Goal: Transaction & Acquisition: Subscribe to service/newsletter

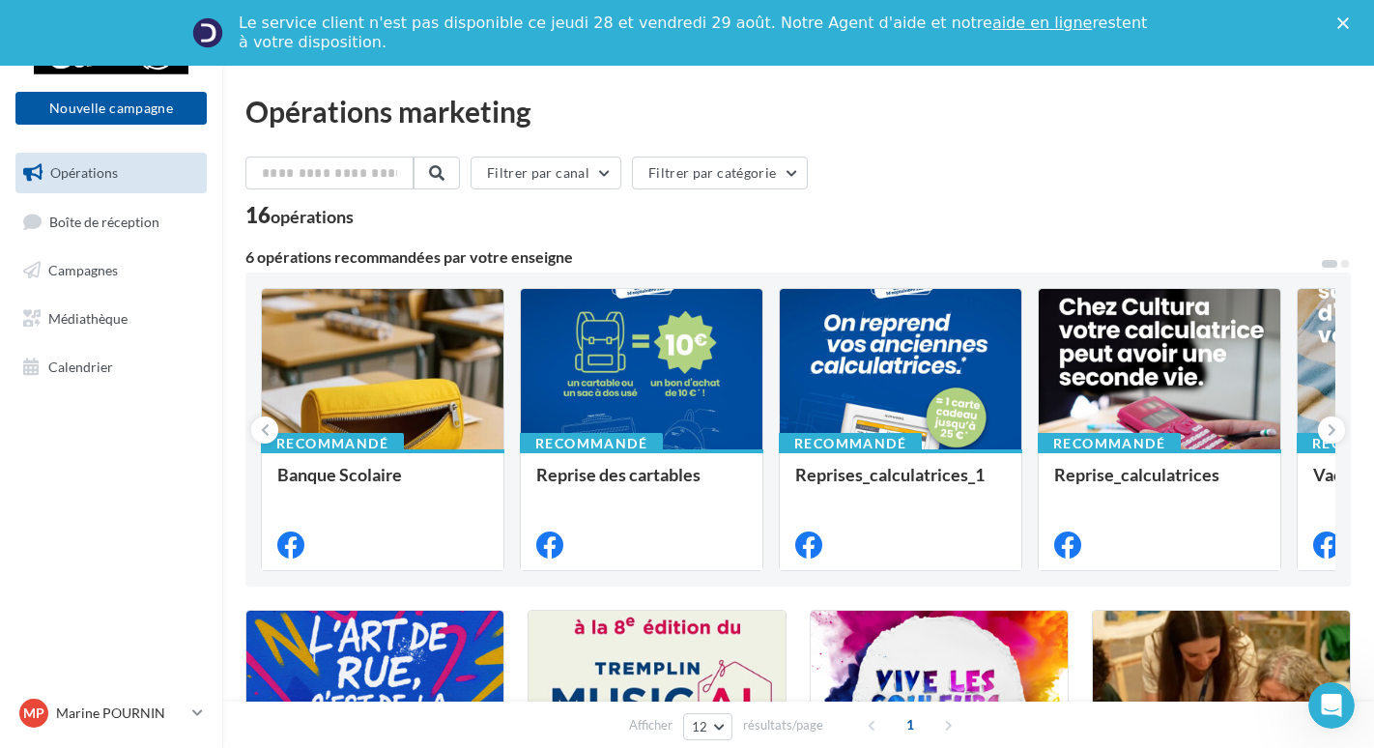
click at [1349, 27] on icon "Fermer" at bounding box center [1344, 23] width 12 height 12
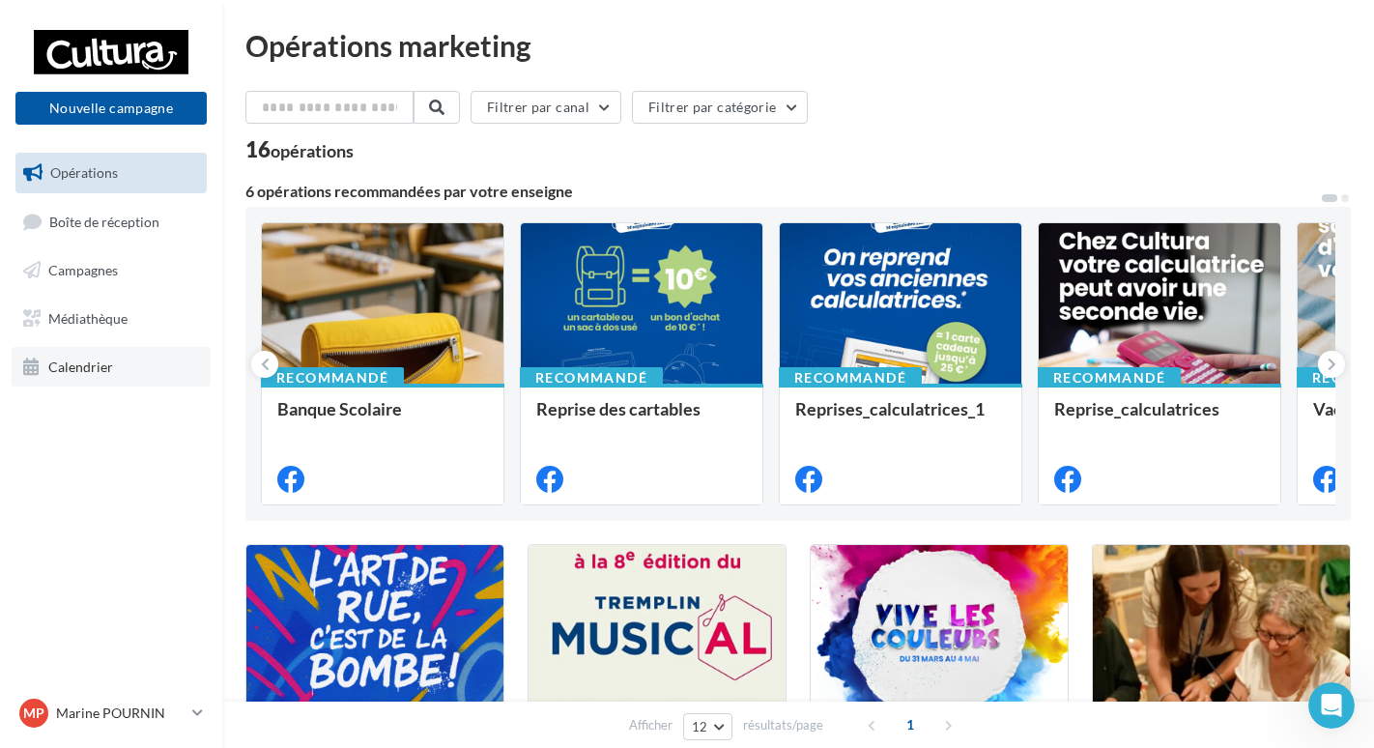
click at [82, 377] on link "Calendrier" at bounding box center [111, 367] width 199 height 41
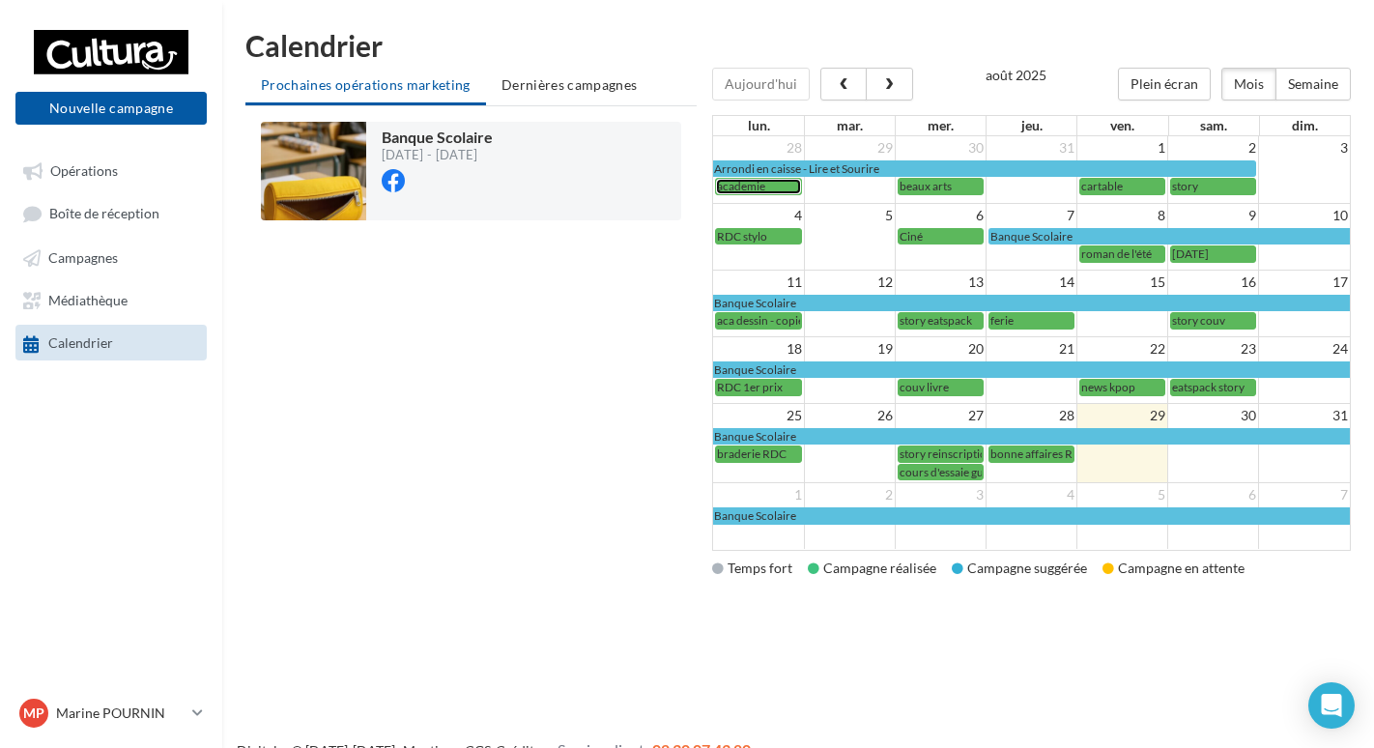
click at [741, 186] on span "academie" at bounding box center [741, 186] width 48 height 14
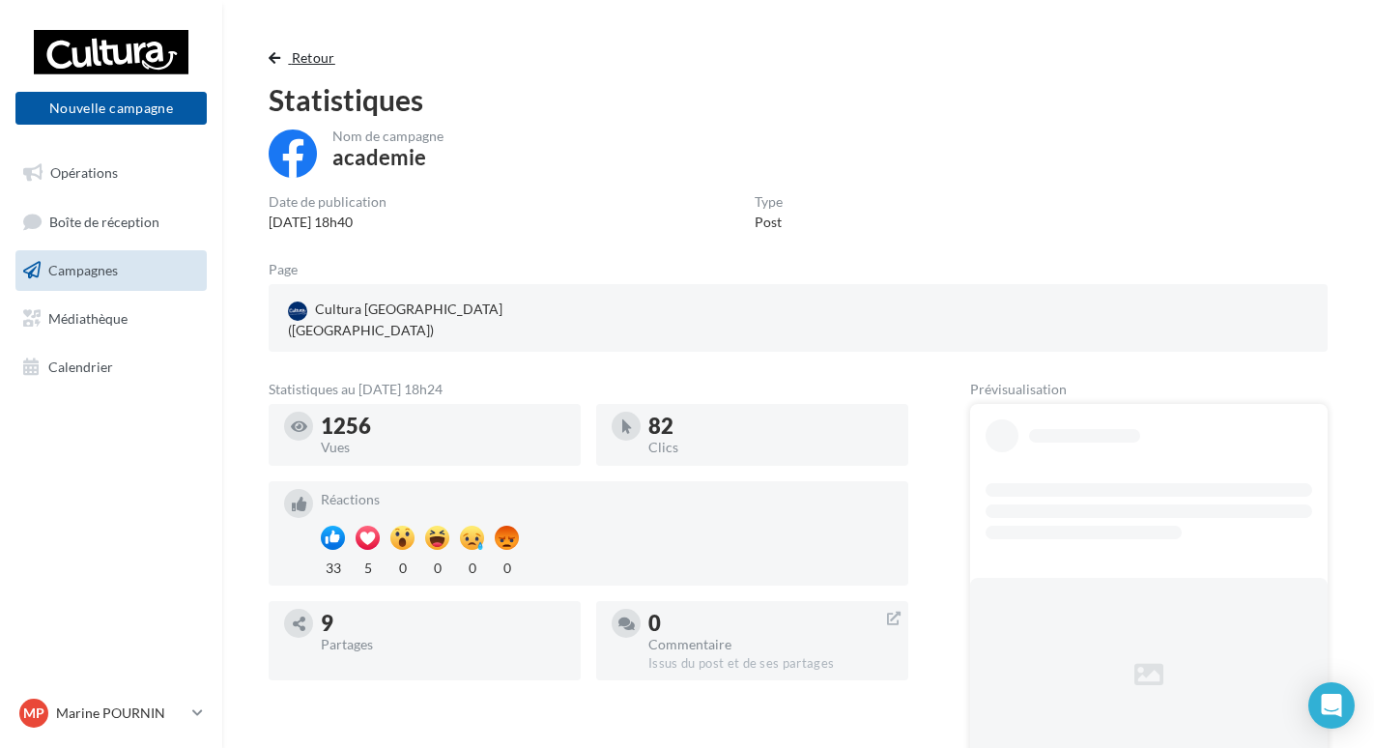
click at [320, 50] on span "Retour" at bounding box center [313, 57] width 43 height 16
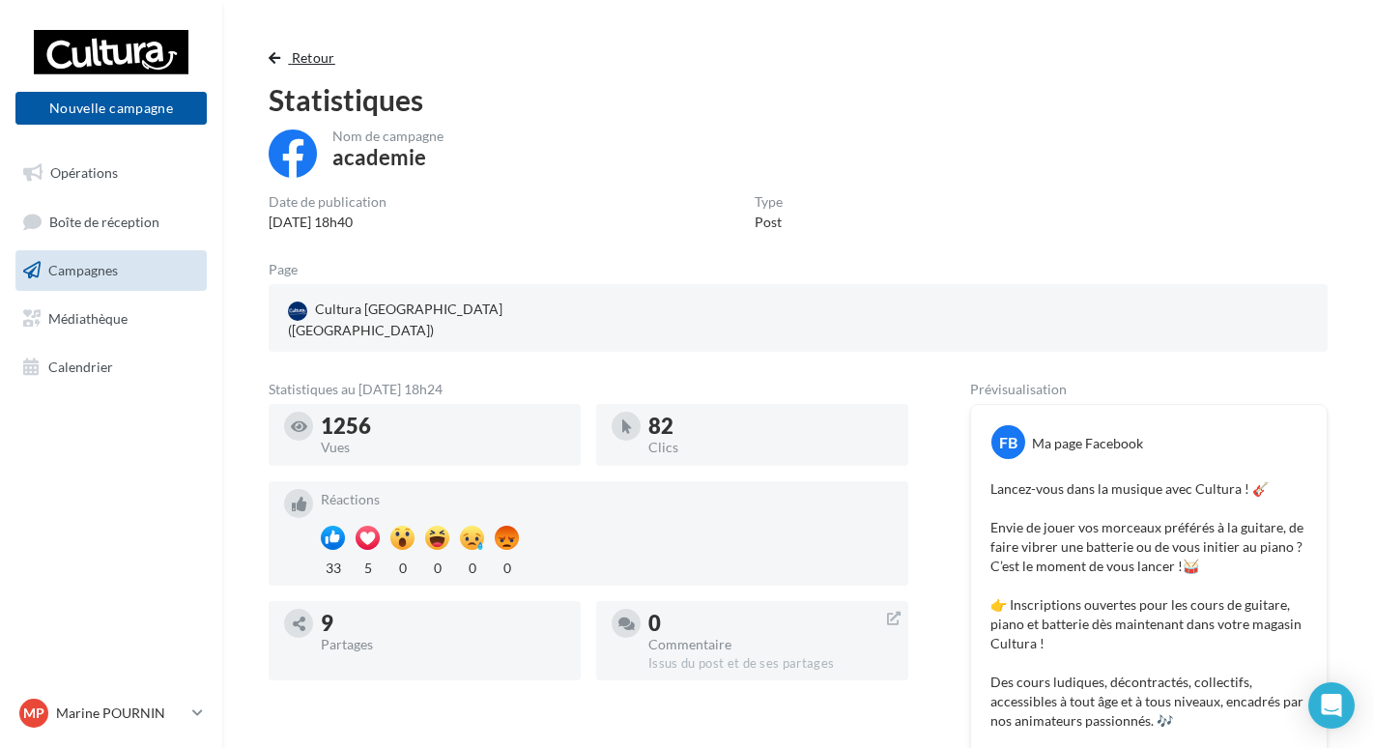
click at [320, 50] on span "Retour" at bounding box center [313, 57] width 43 height 16
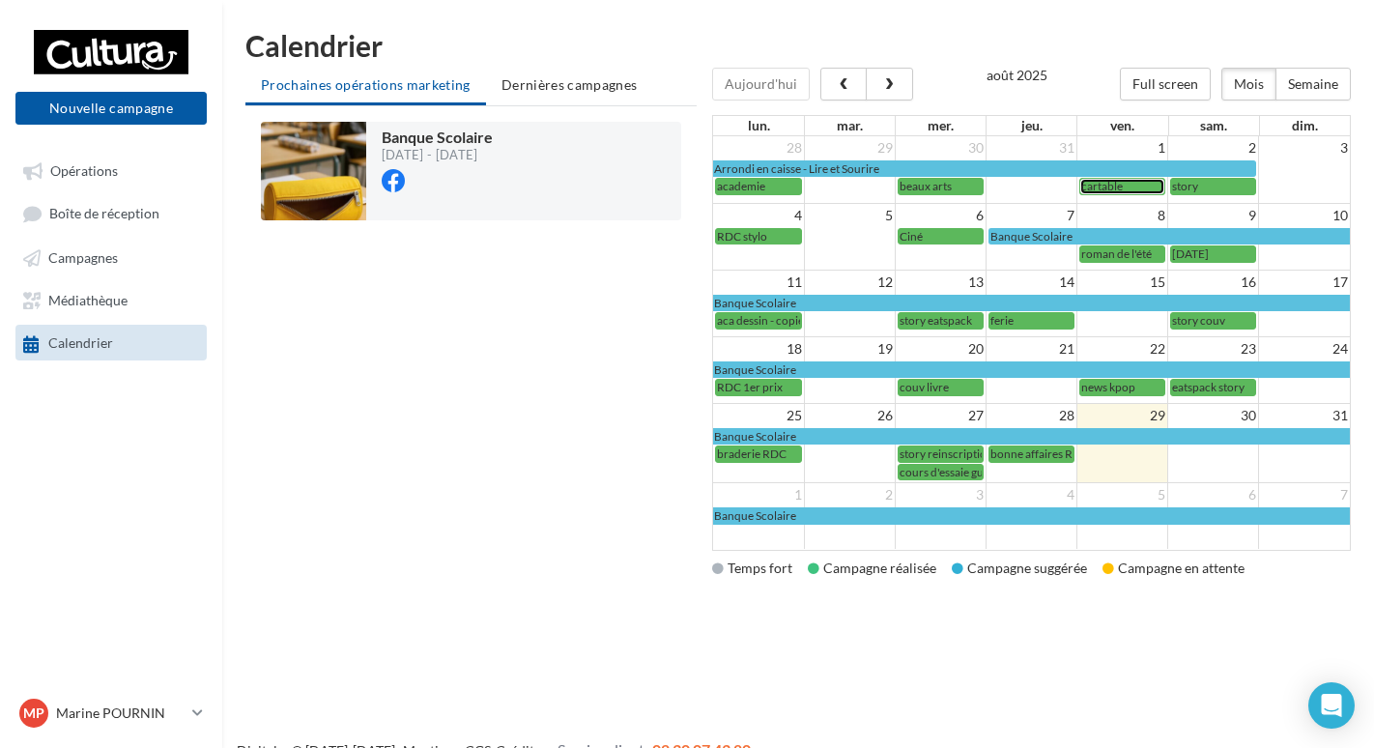
click at [1136, 186] on div "cartable" at bounding box center [1122, 186] width 82 height 14
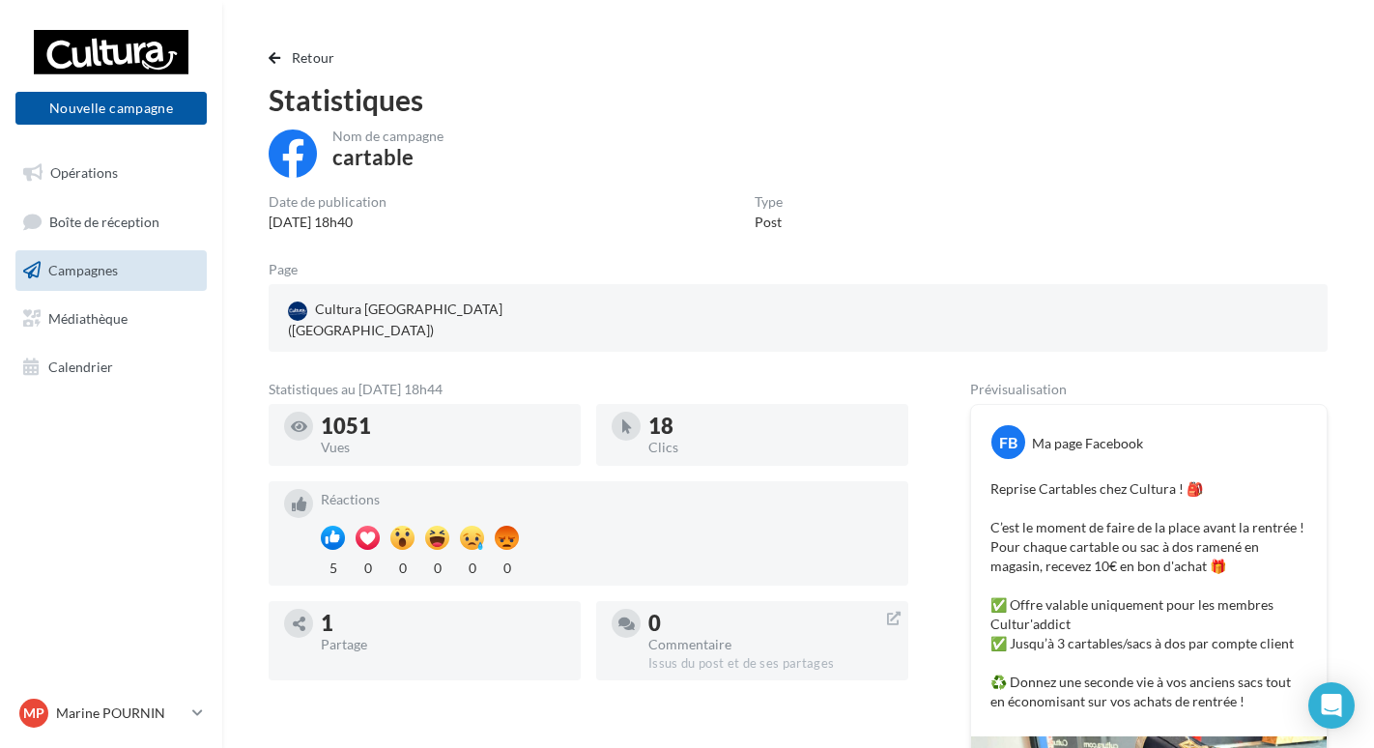
click at [320, 42] on div "Retour Statistiques Nom de campagne cartable Date de publication [DATE] 18h40 T…" at bounding box center [798, 582] width 1152 height 1103
click at [314, 55] on span "Retour" at bounding box center [313, 57] width 43 height 16
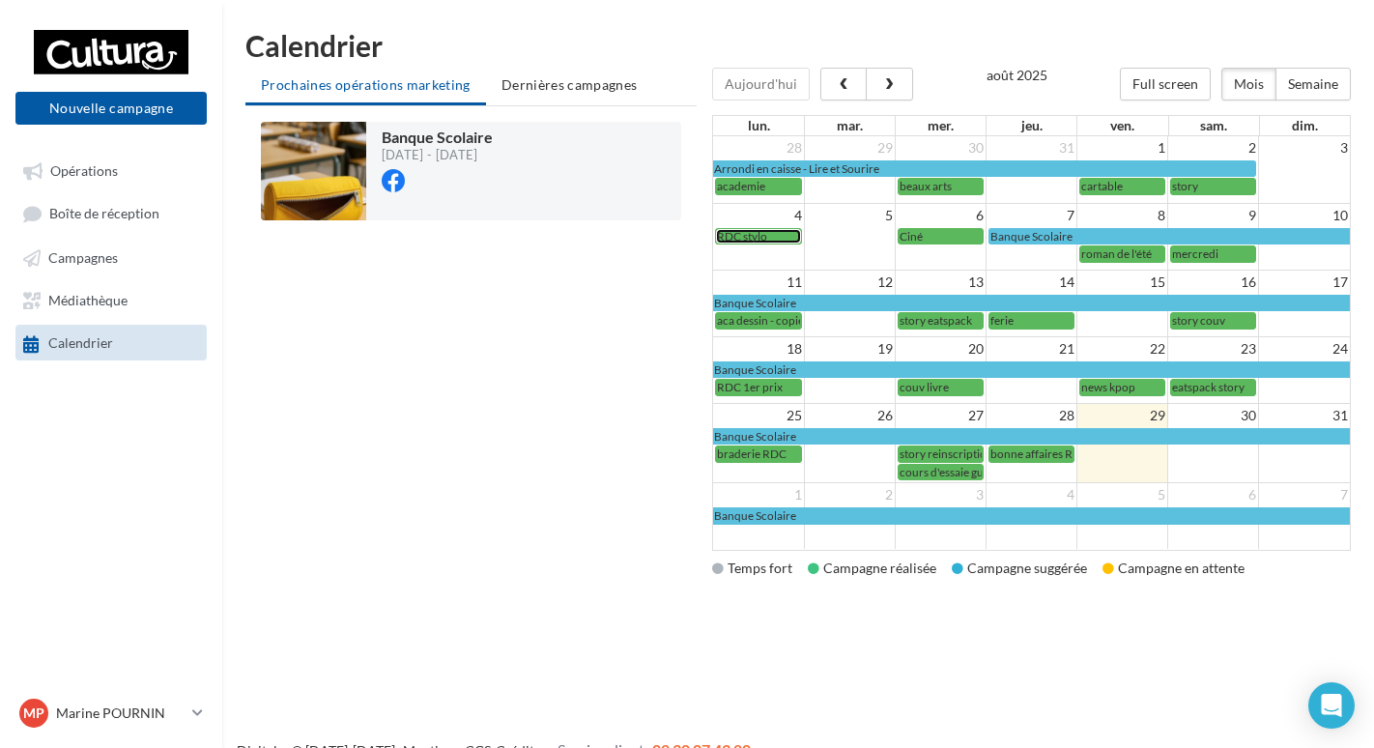
click at [745, 237] on span "RDC stylo" at bounding box center [742, 236] width 50 height 14
click at [952, 244] on div "Ciné" at bounding box center [941, 236] width 82 height 14
click at [1117, 247] on span "roman de l'été" at bounding box center [1116, 253] width 71 height 14
click at [1204, 259] on span "mercredi" at bounding box center [1195, 253] width 46 height 14
click at [765, 326] on span "aca dessin - copie" at bounding box center [760, 320] width 87 height 14
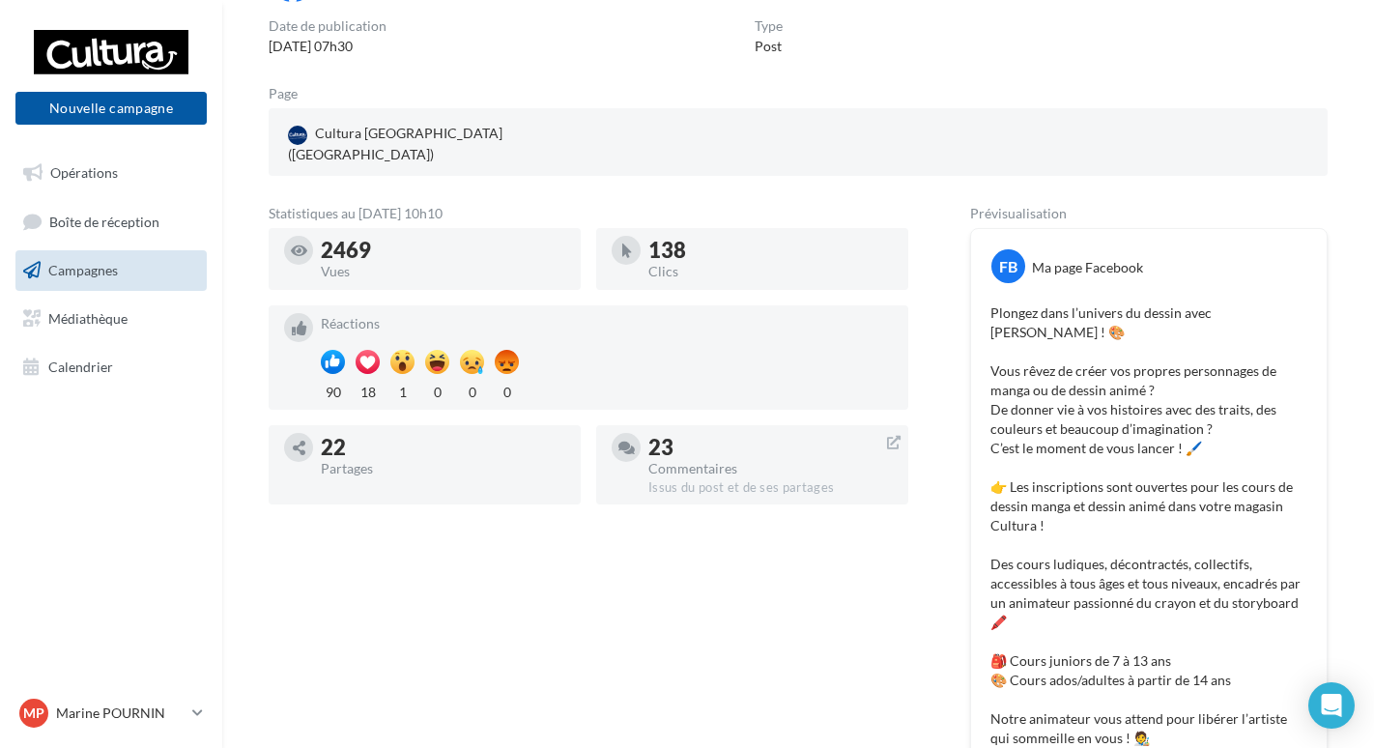
scroll to position [387, 0]
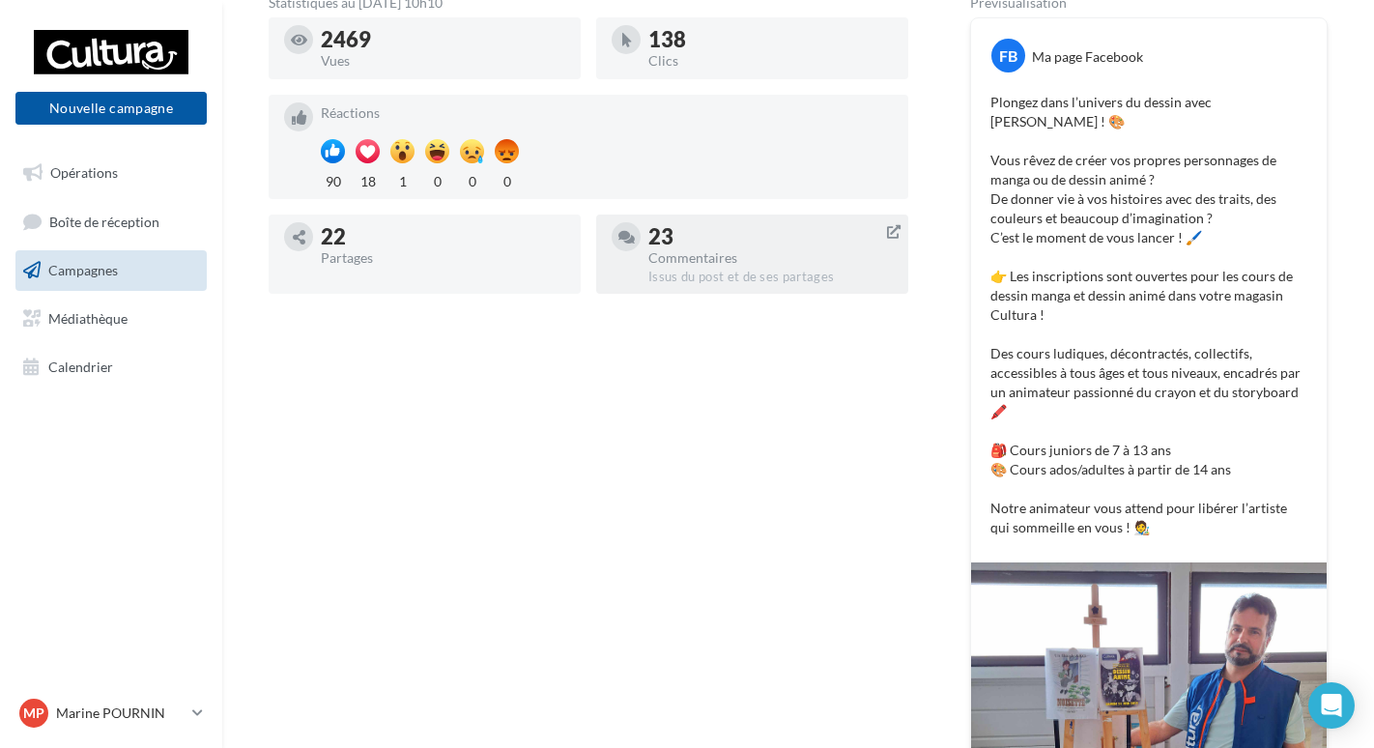
click at [644, 222] on div "23 Commentaires Issus du post et de ses partages" at bounding box center [752, 254] width 281 height 64
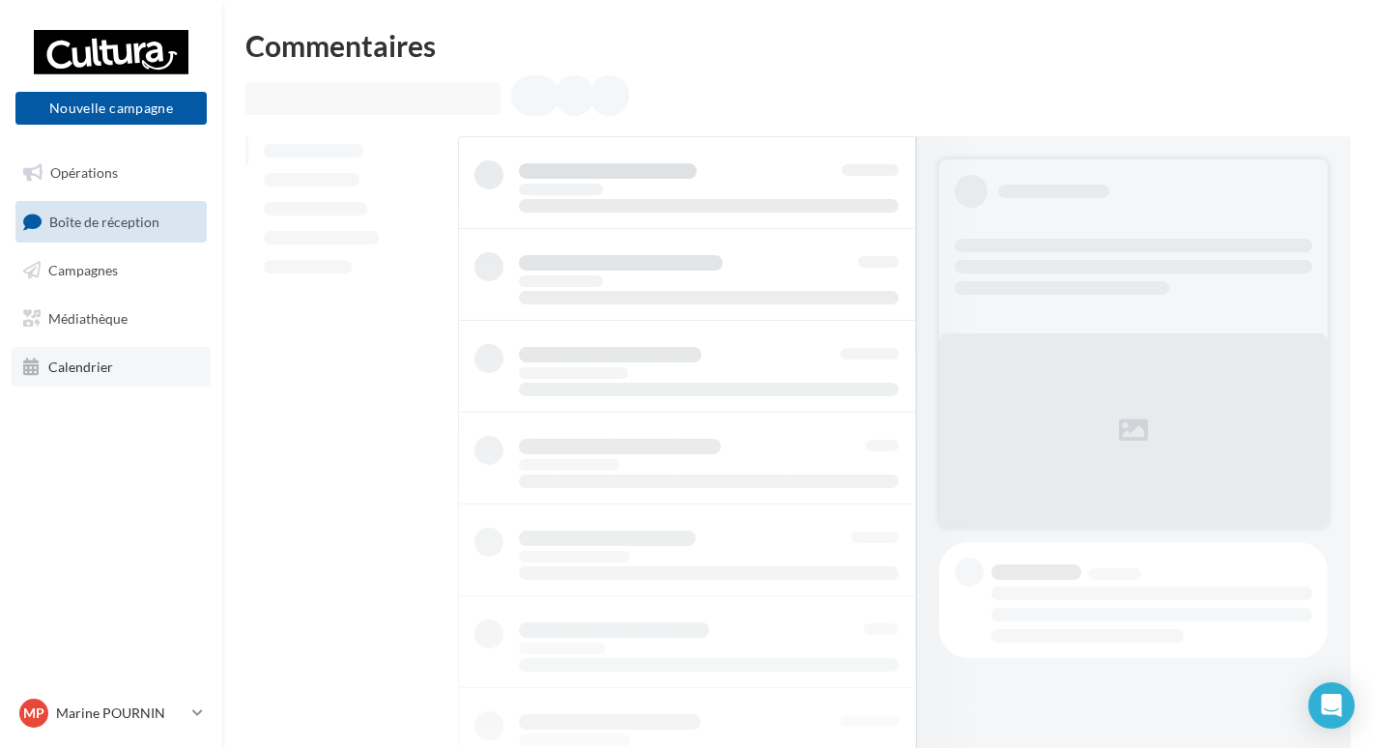
click at [69, 352] on link "Calendrier" at bounding box center [111, 367] width 199 height 41
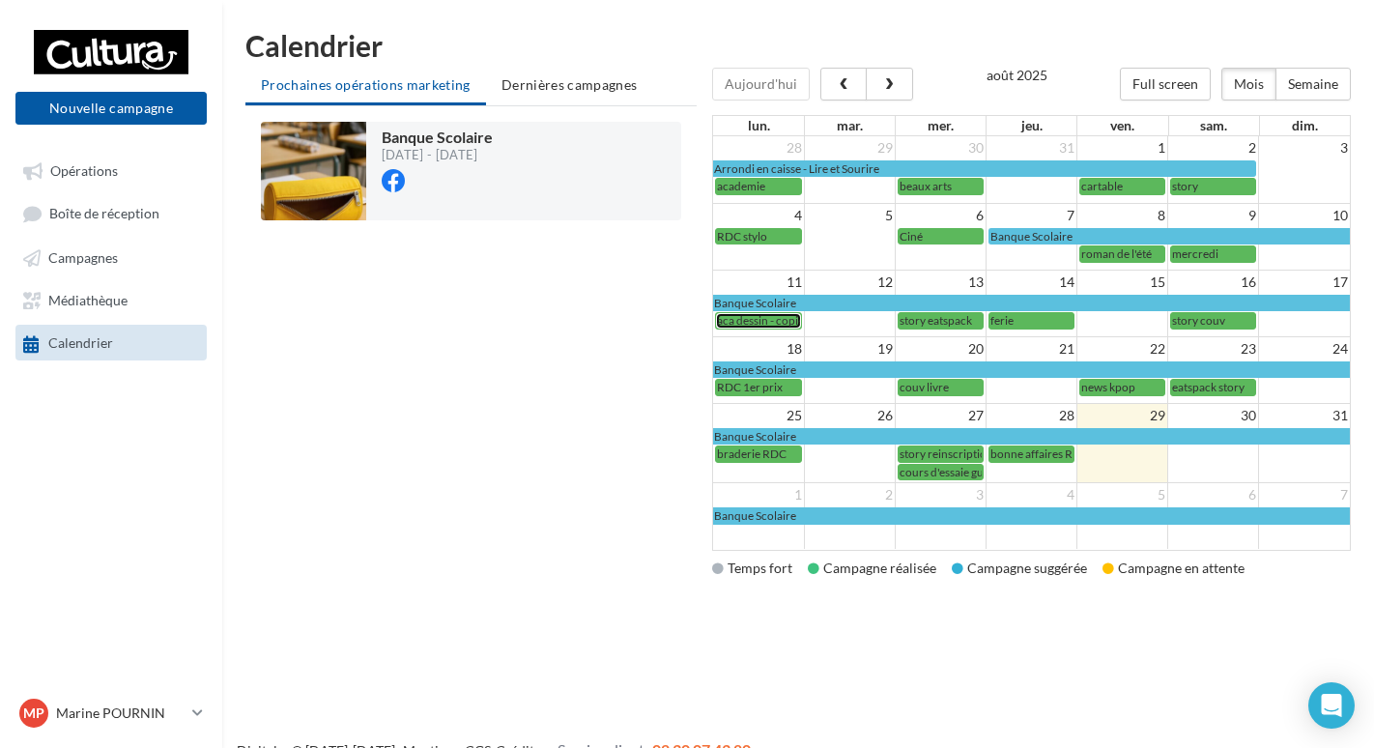
click at [751, 322] on span "aca dessin - copie" at bounding box center [760, 320] width 87 height 14
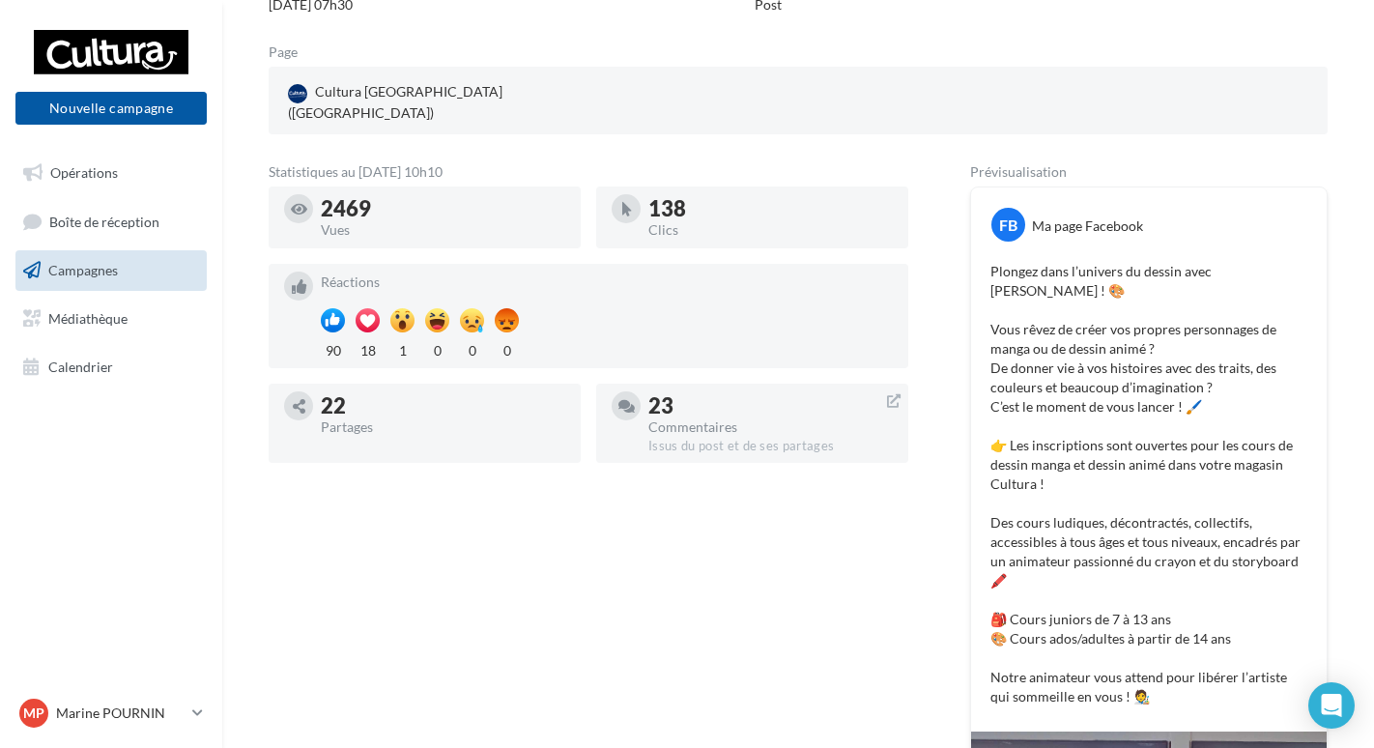
scroll to position [97, 0]
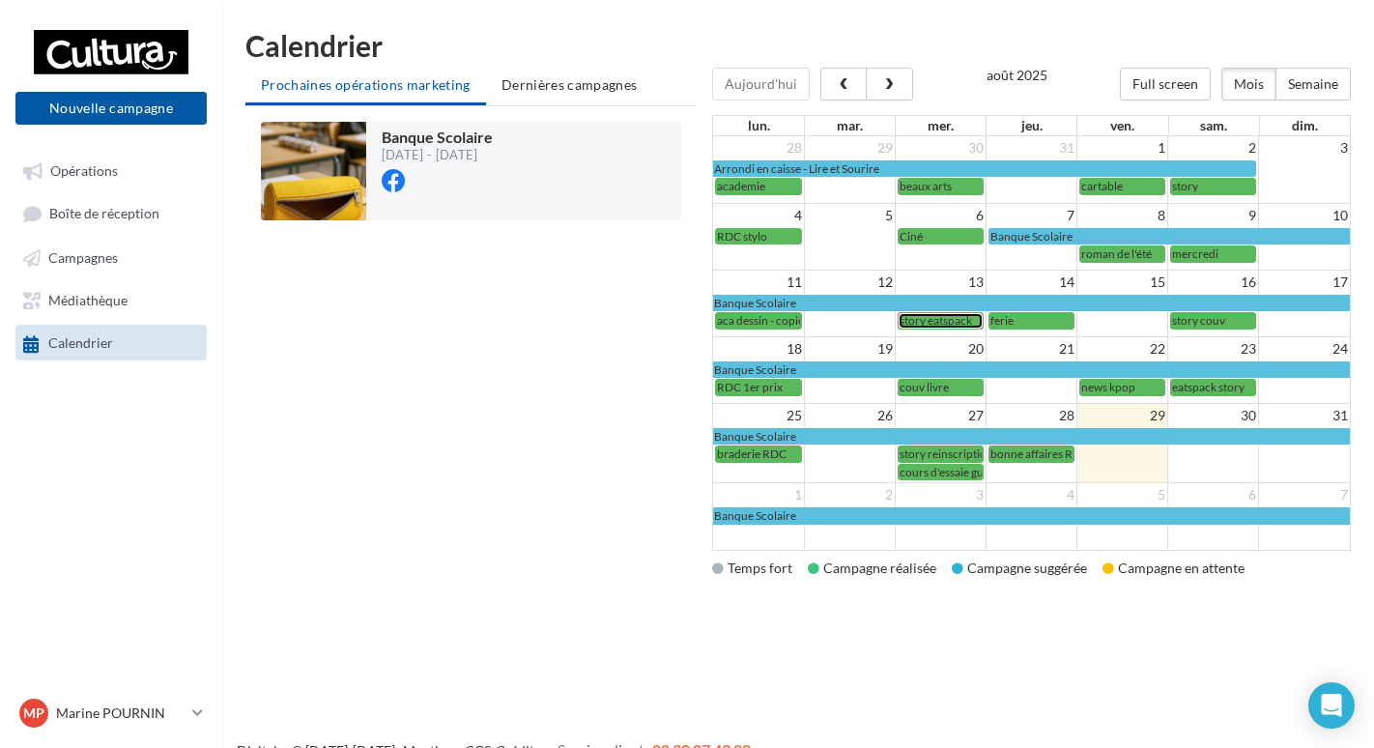
click at [941, 315] on span "story eatspack" at bounding box center [936, 320] width 72 height 14
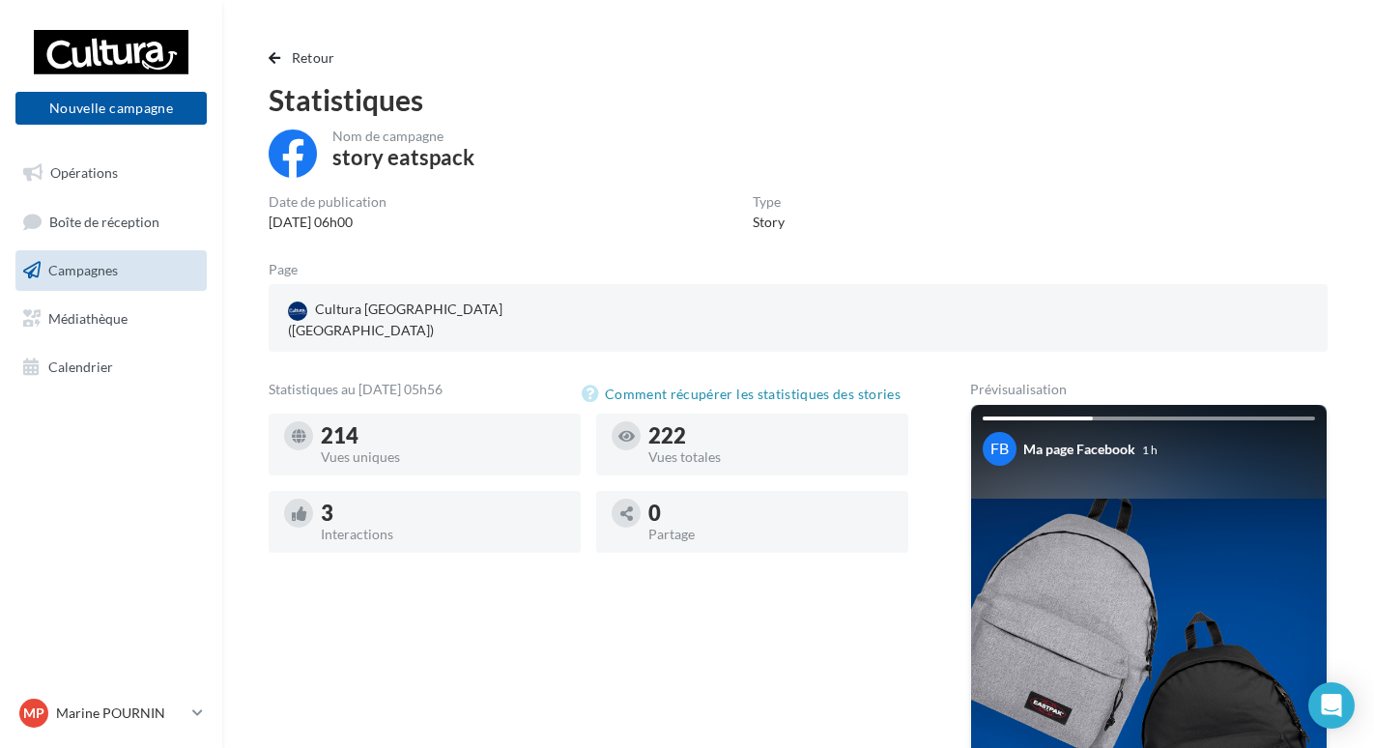
scroll to position [97, 0]
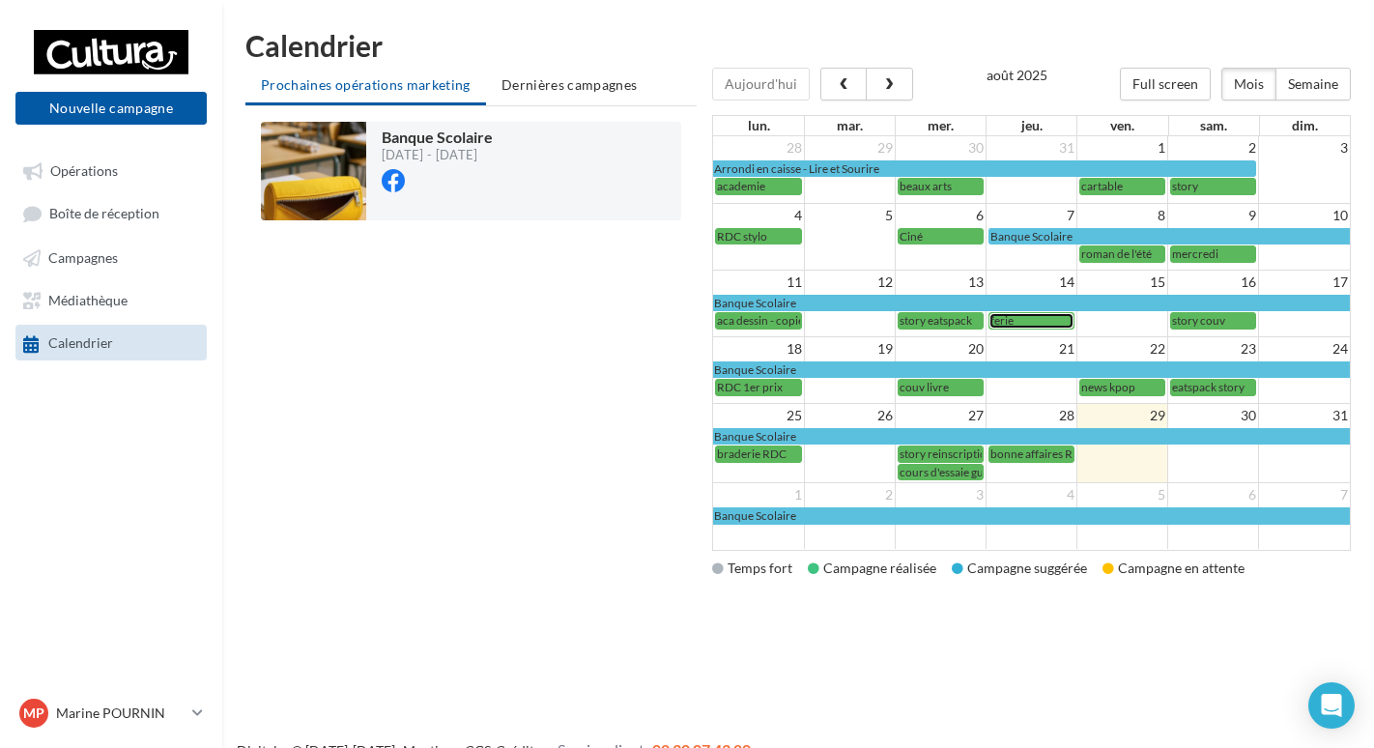
click at [1021, 321] on div "ferie" at bounding box center [1032, 320] width 82 height 14
click at [1127, 391] on span "news kpop" at bounding box center [1108, 387] width 54 height 14
click at [1202, 325] on span "story couv" at bounding box center [1198, 320] width 53 height 14
click at [762, 381] on span "RDC 1er prix" at bounding box center [750, 387] width 66 height 14
click at [943, 397] on div "18 19 20 21 22 23 24 Banque Scolaire RDC 1er prix couv livre news kpop eatspack…" at bounding box center [1031, 367] width 637 height 62
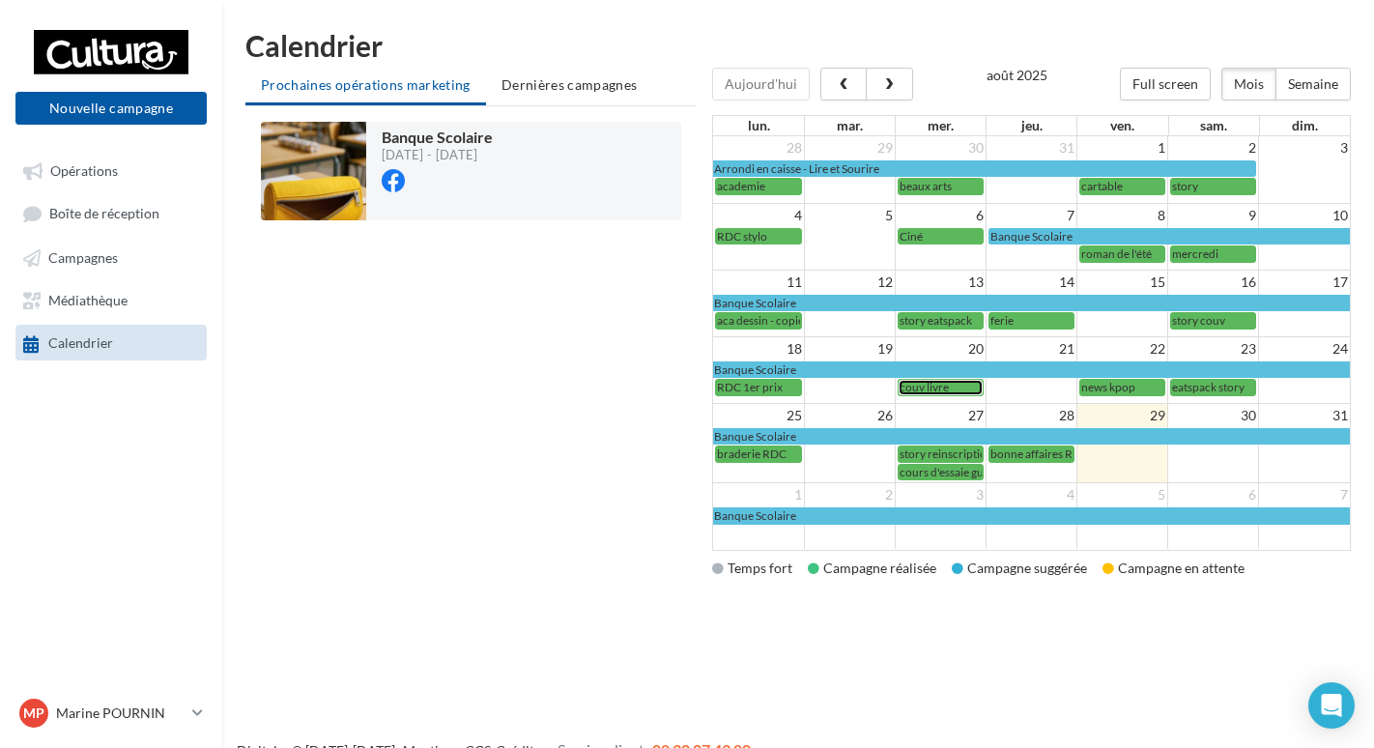
click at [932, 381] on span "couv livre" at bounding box center [924, 387] width 49 height 14
click at [1147, 389] on div "news kpop" at bounding box center [1122, 387] width 82 height 14
click at [1230, 380] on span "eatspack story" at bounding box center [1208, 387] width 72 height 14
click at [738, 448] on span "braderie RDC" at bounding box center [752, 453] width 70 height 14
click at [941, 450] on span "story reinscription" at bounding box center [947, 453] width 94 height 14
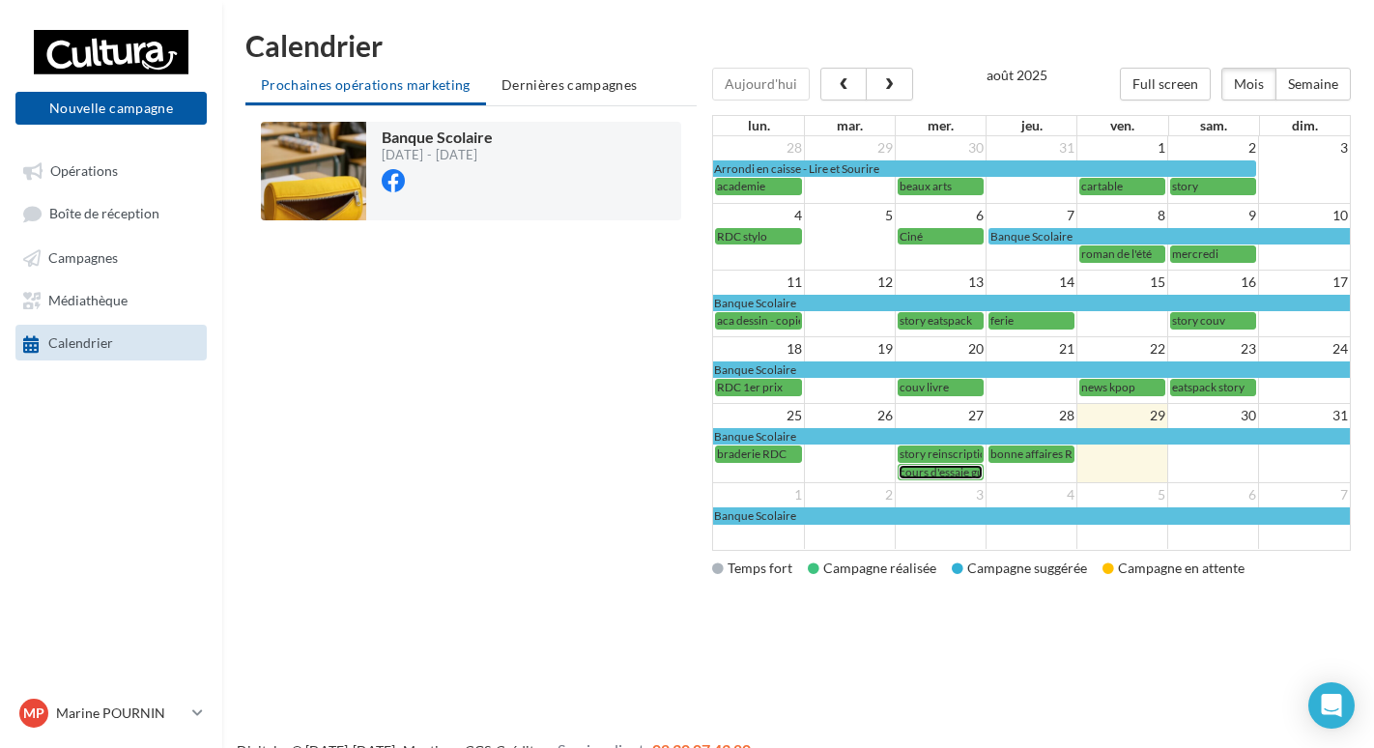
click at [920, 474] on span "cours d'essaie guitare" at bounding box center [953, 472] width 107 height 14
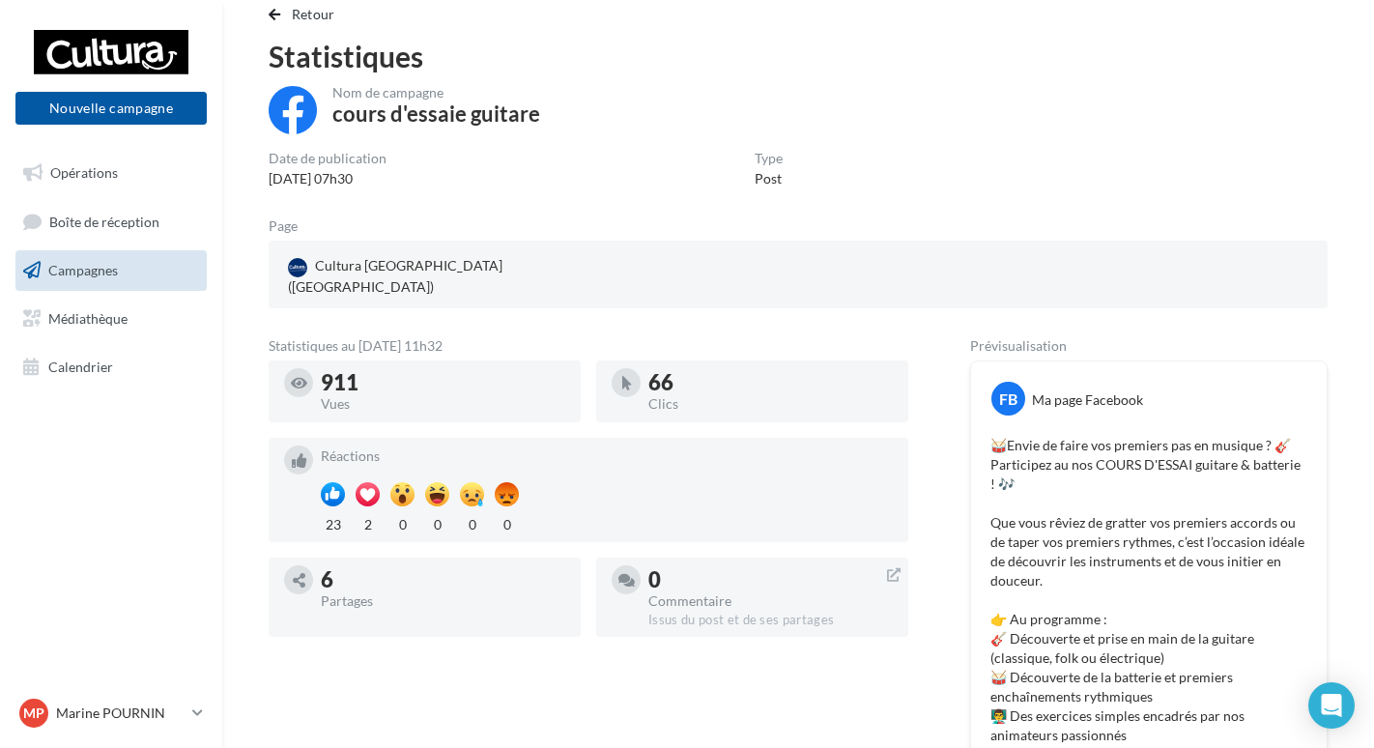
scroll to position [40, 0]
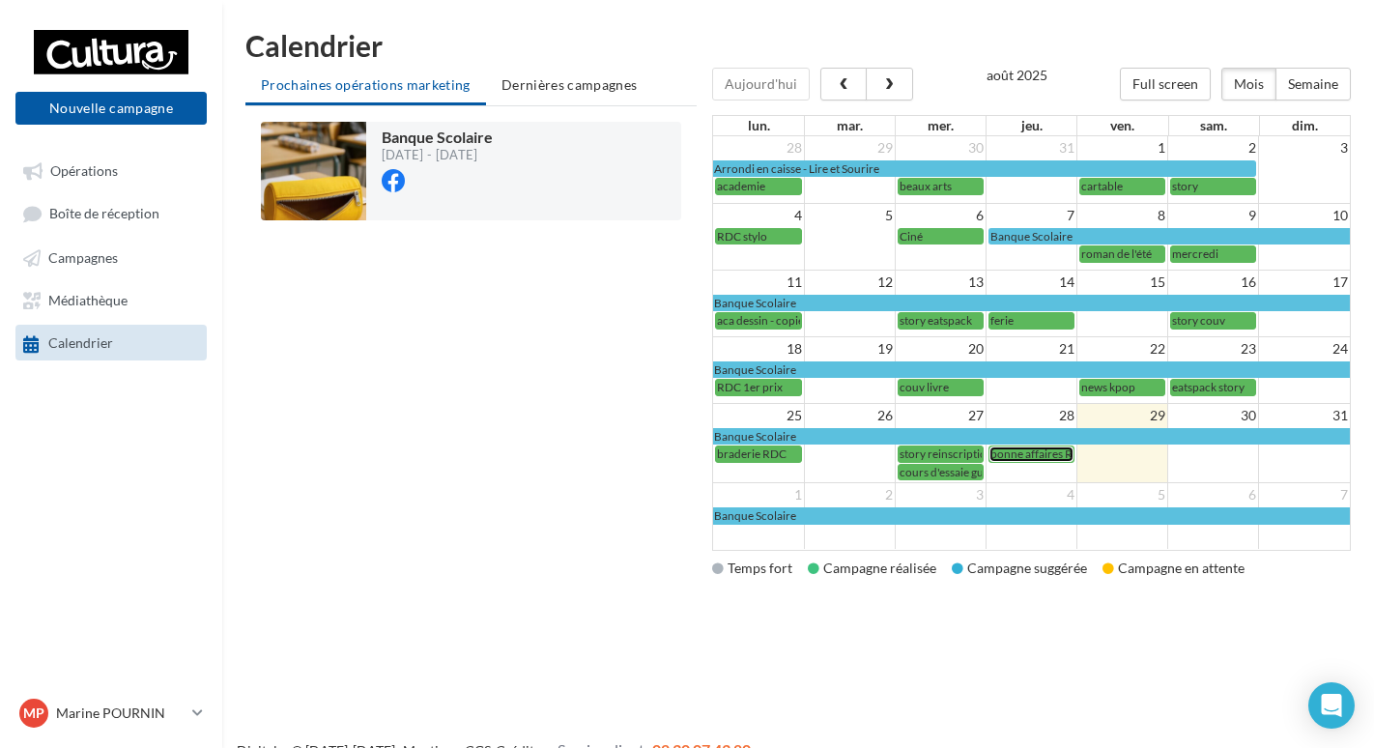
click at [1017, 455] on span "bonne affaires RDC" at bounding box center [1040, 453] width 99 height 14
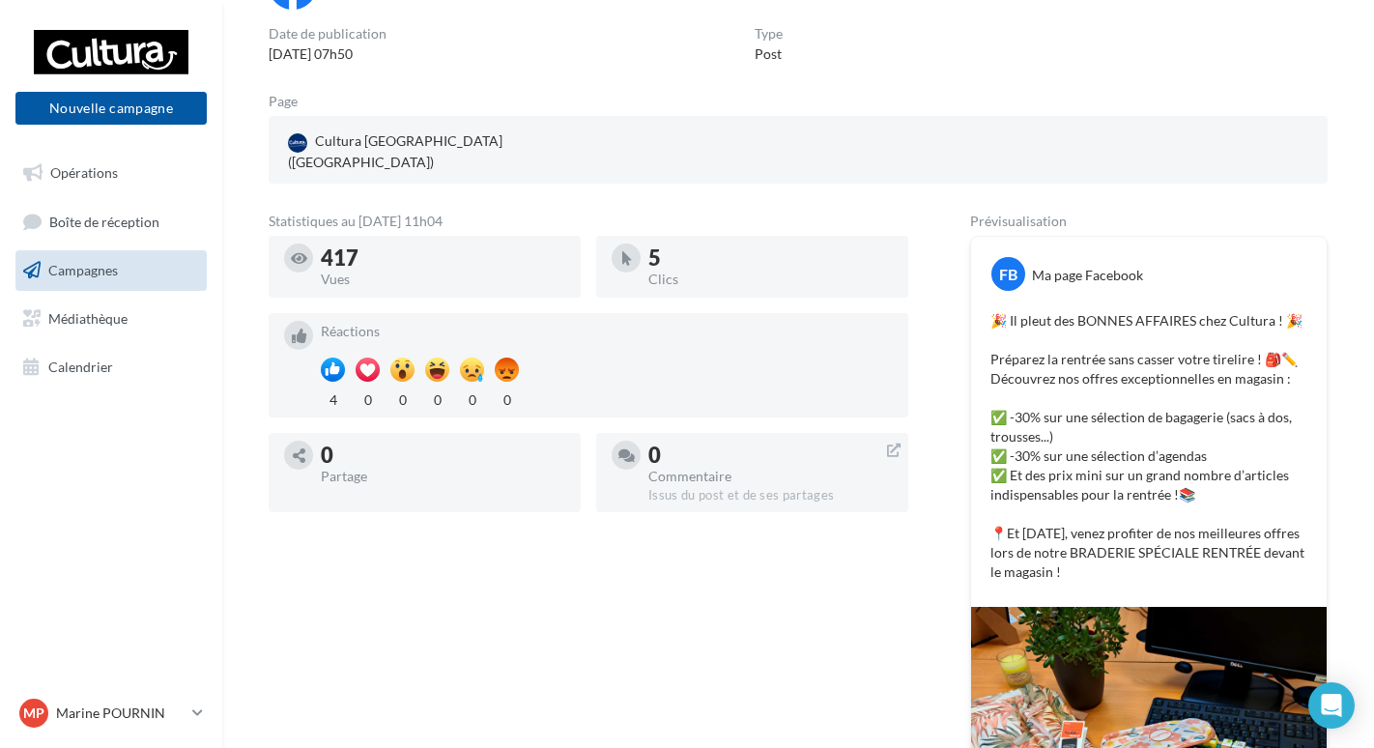
scroll to position [101, 0]
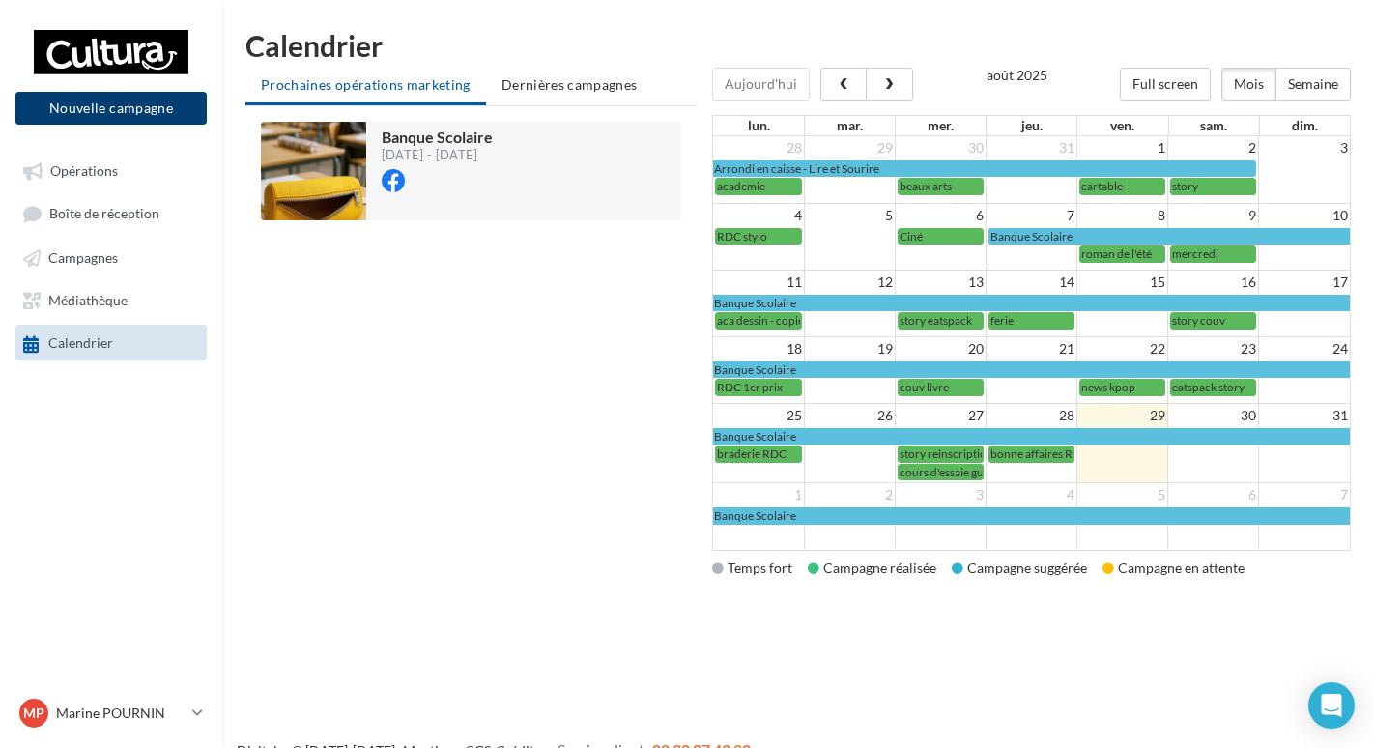
click at [129, 116] on button "Nouvelle campagne" at bounding box center [110, 108] width 191 height 33
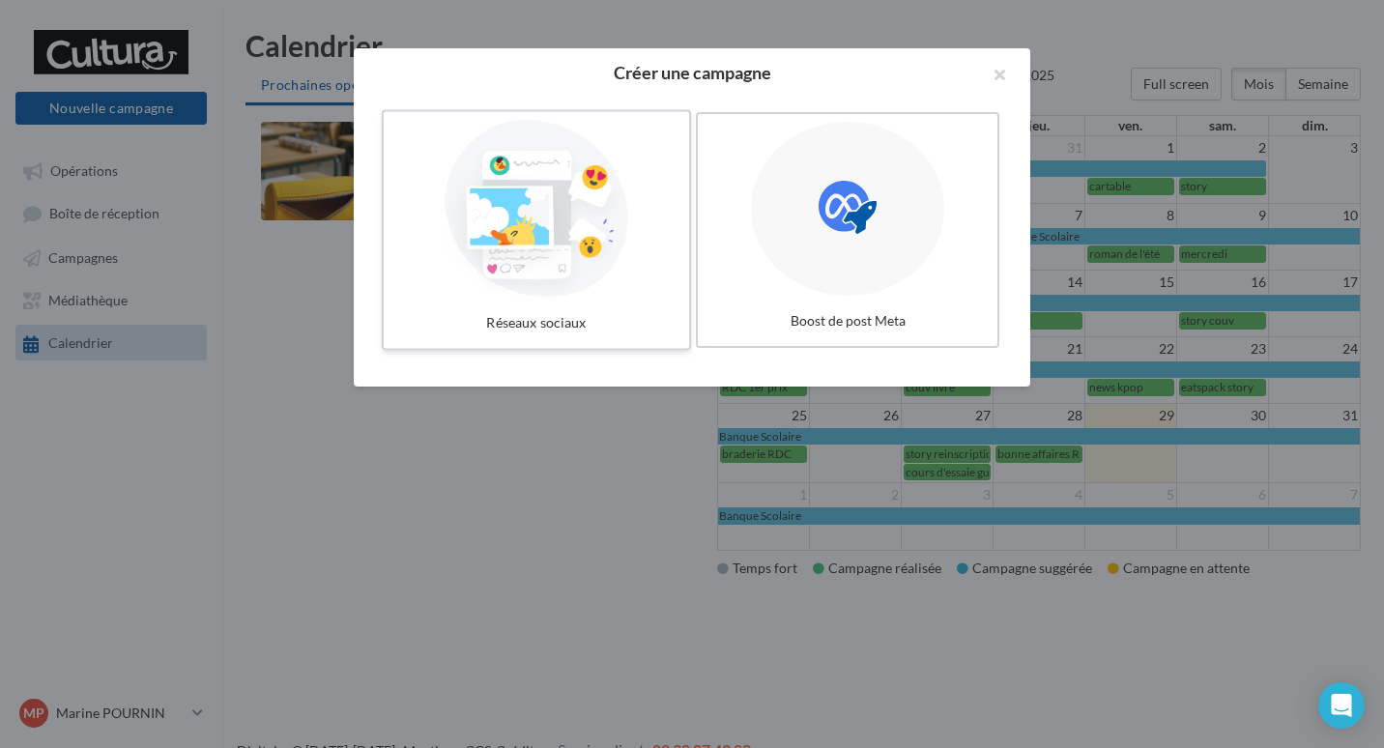
click at [595, 239] on div at bounding box center [536, 209] width 290 height 178
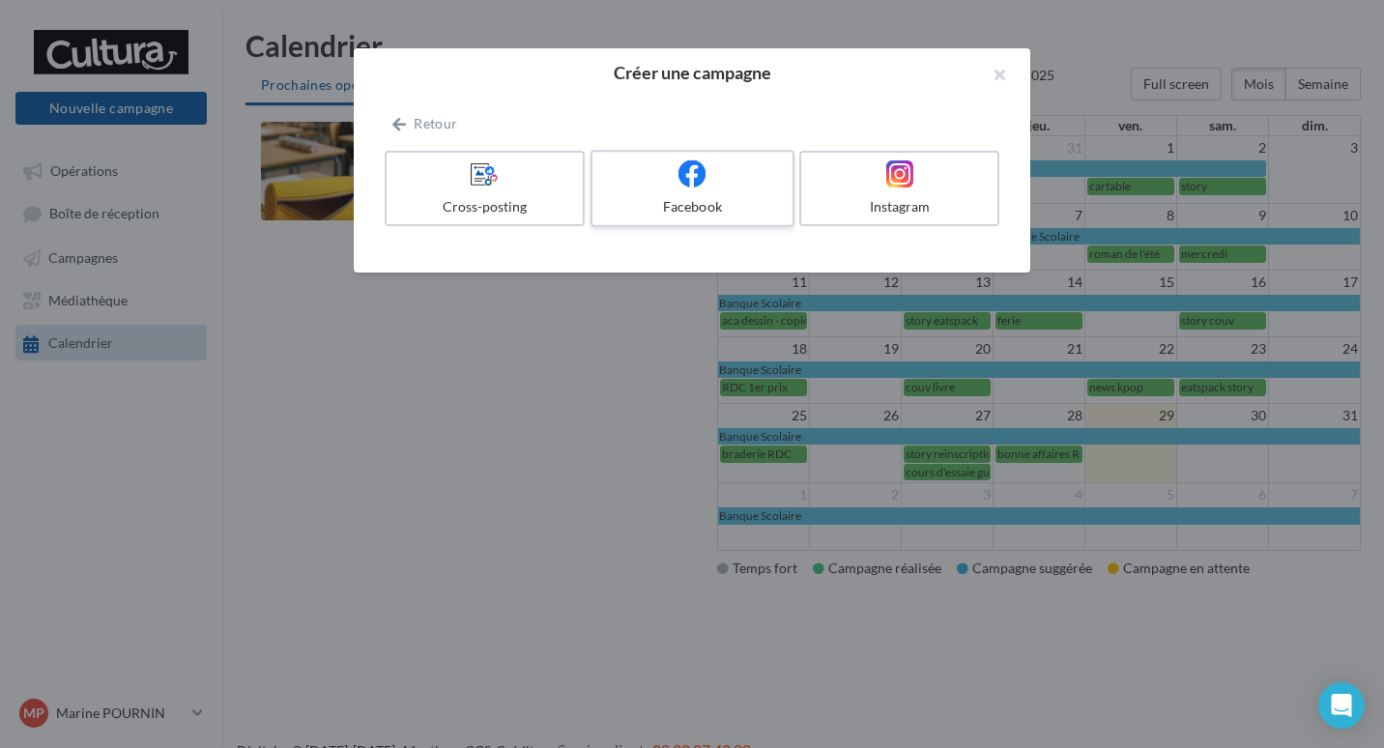
click at [691, 213] on div "Facebook" at bounding box center [692, 206] width 184 height 19
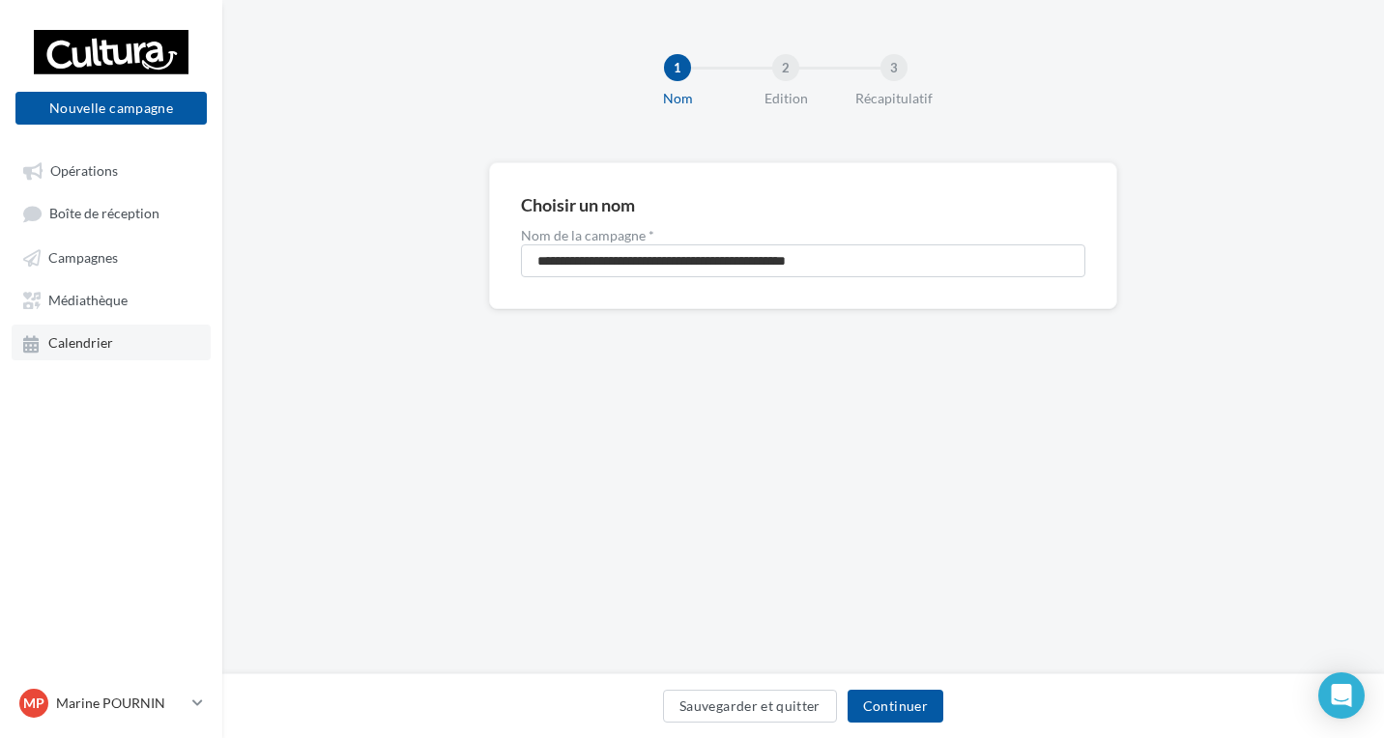
click at [82, 340] on span "Calendrier" at bounding box center [80, 343] width 65 height 16
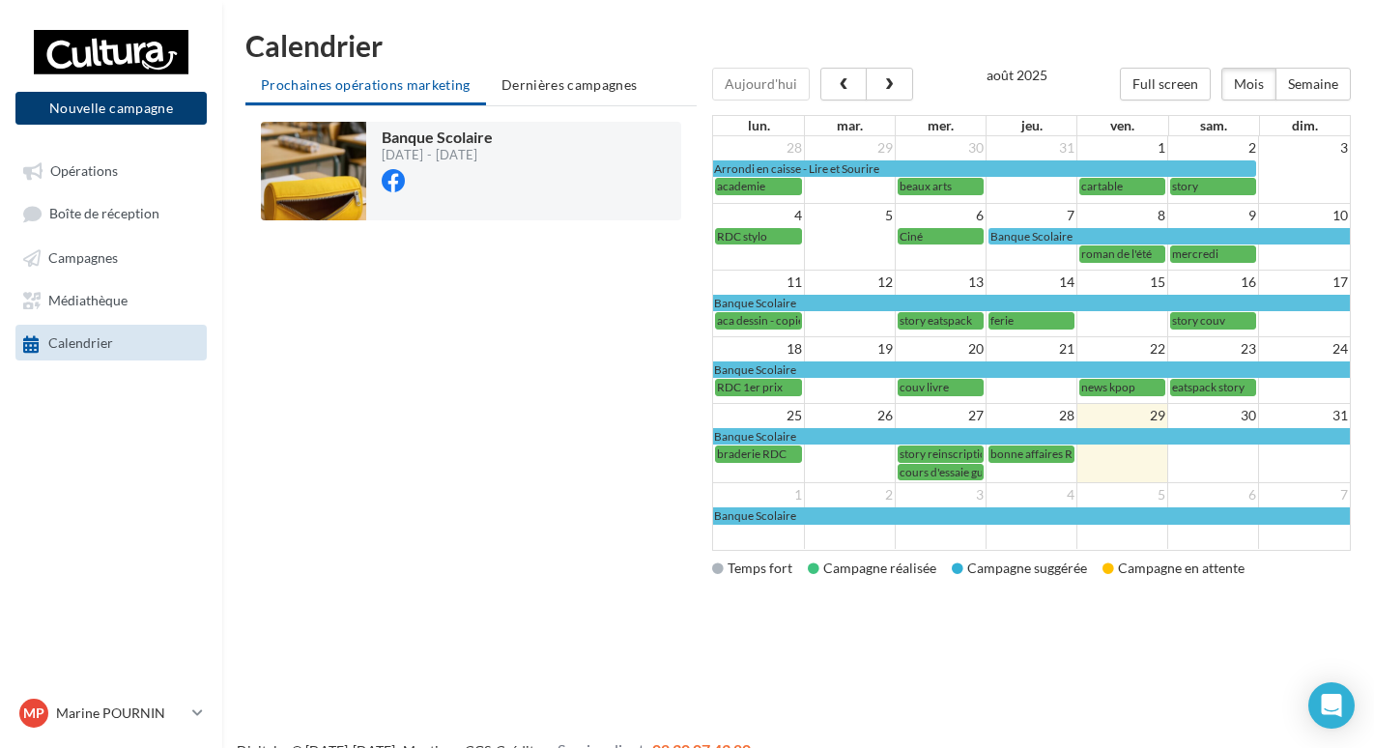
click at [112, 116] on button "Nouvelle campagne" at bounding box center [110, 108] width 191 height 33
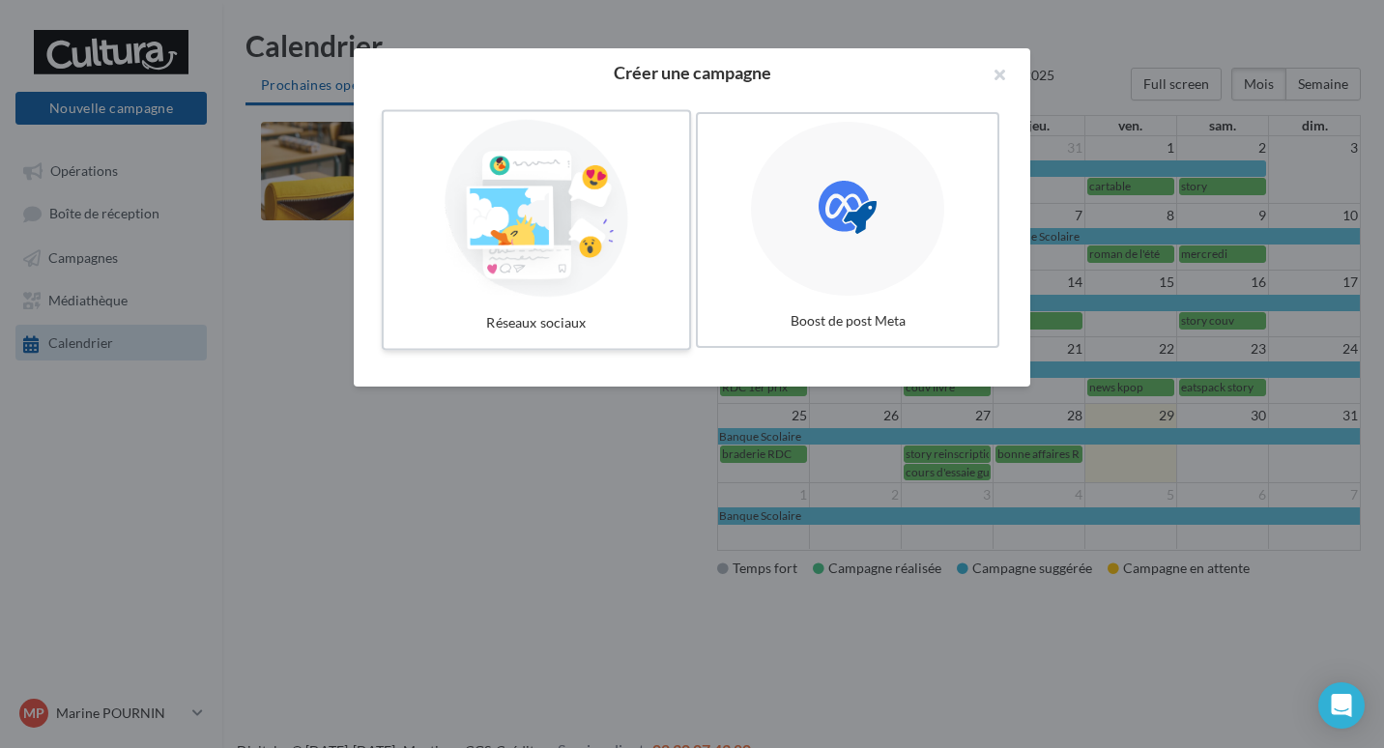
click at [477, 185] on div at bounding box center [536, 209] width 290 height 178
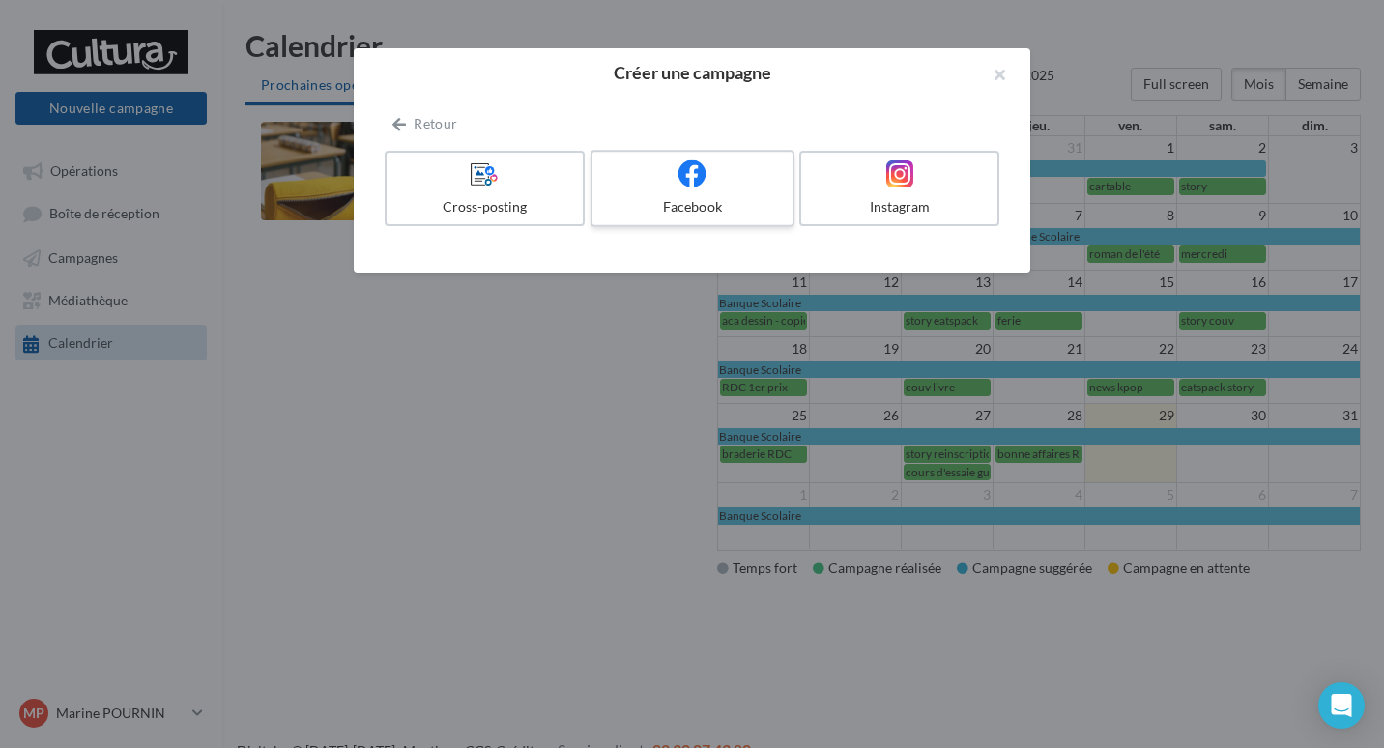
click at [679, 179] on icon at bounding box center [692, 173] width 28 height 28
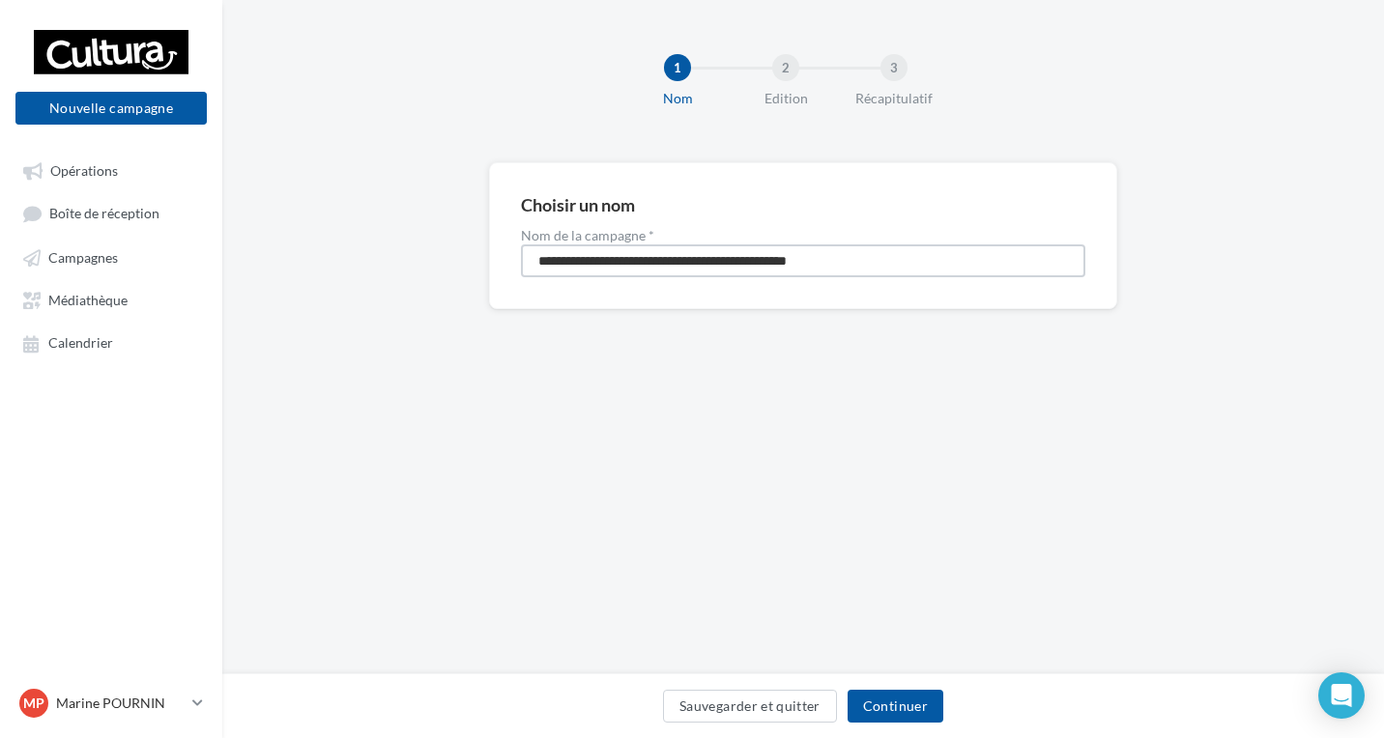
drag, startPoint x: 891, startPoint y: 266, endPoint x: 485, endPoint y: 248, distance: 406.3
click at [485, 248] on div "**********" at bounding box center [803, 266] width 1162 height 209
type input "**********"
click at [866, 689] on div "Sauvegarder et quitter Continuer" at bounding box center [803, 706] width 1162 height 65
click at [884, 712] on button "Continuer" at bounding box center [896, 706] width 96 height 33
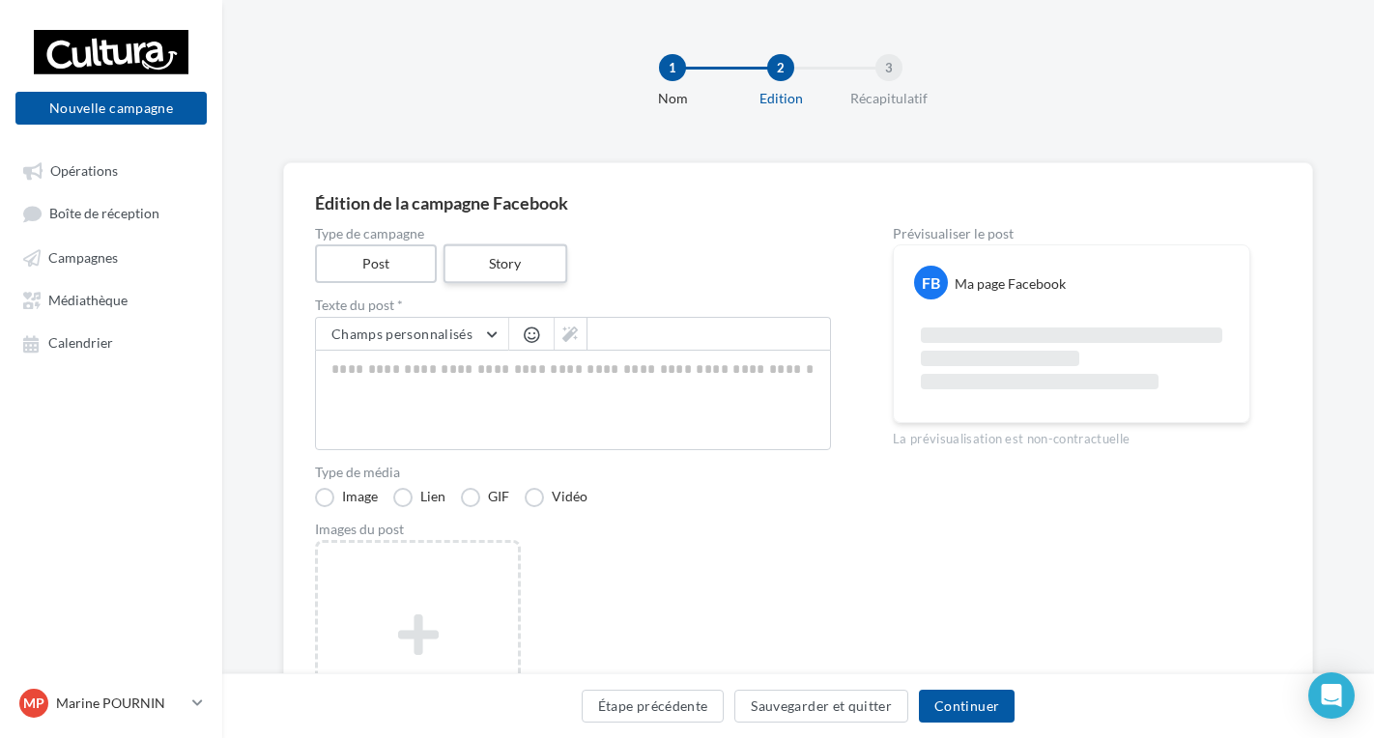
click at [508, 261] on label "Story" at bounding box center [505, 265] width 124 height 40
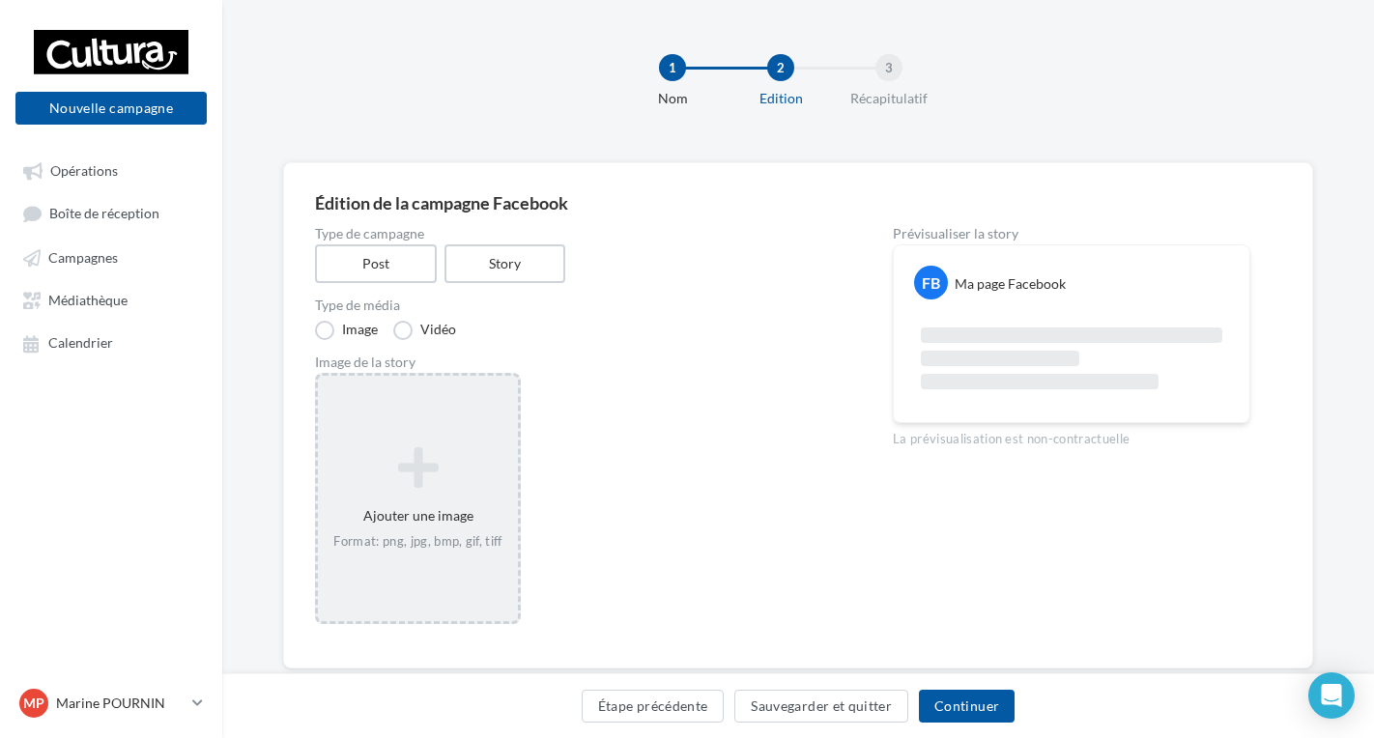
click at [473, 483] on icon at bounding box center [418, 468] width 185 height 46
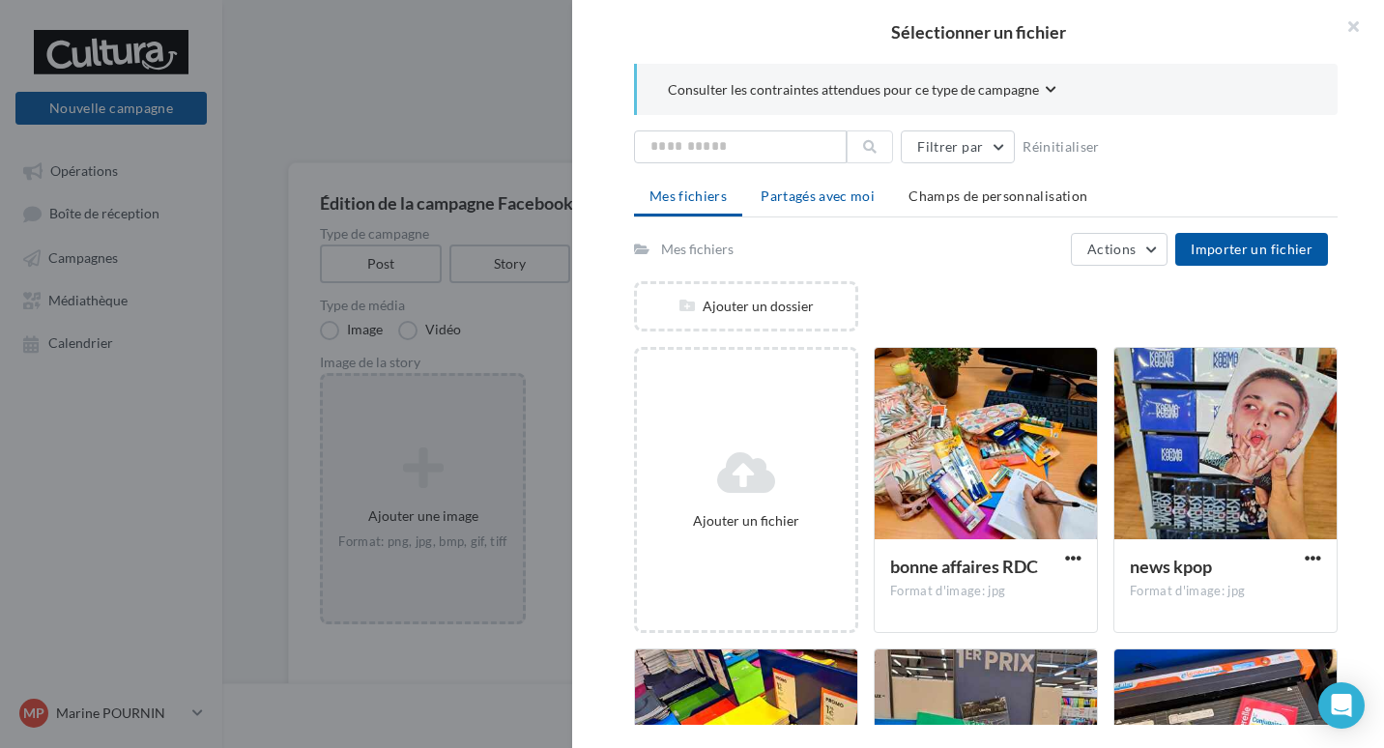
click at [821, 207] on li "Partagés avec moi" at bounding box center [817, 196] width 145 height 35
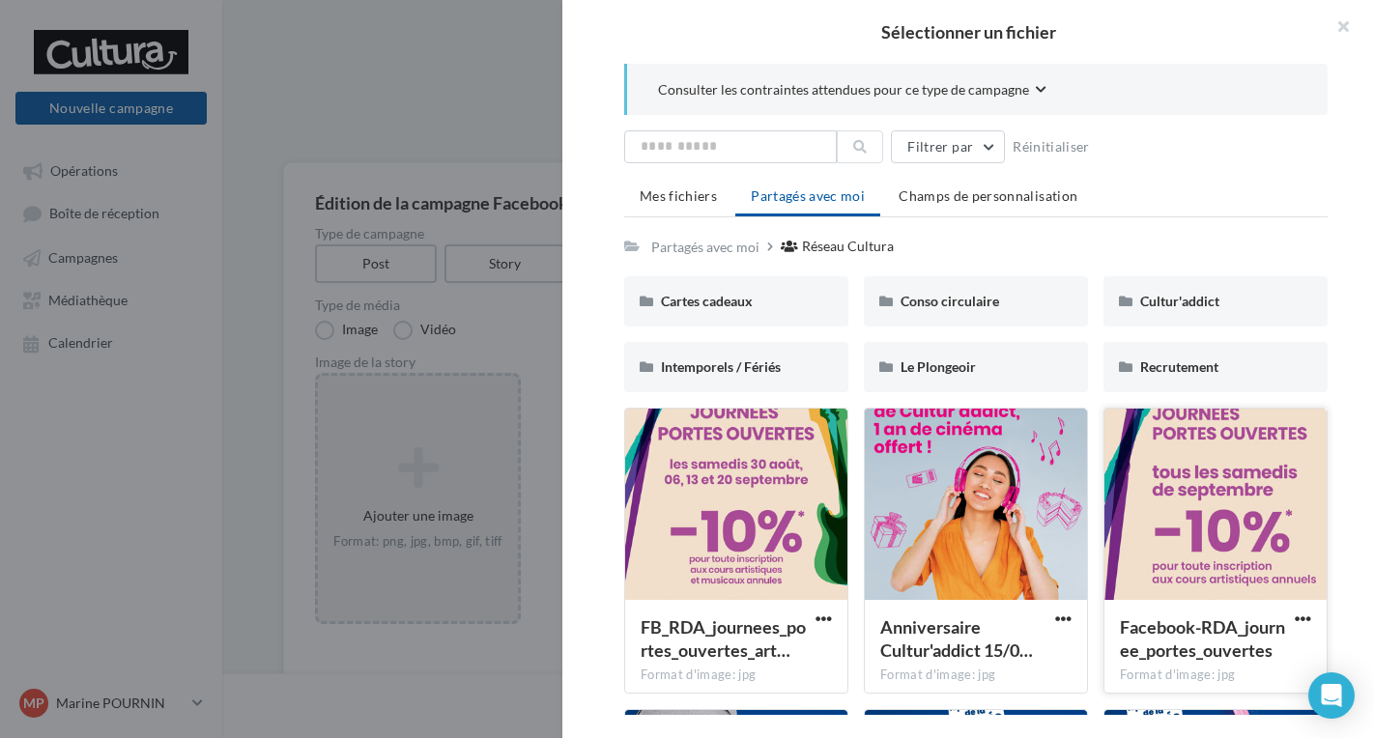
scroll to position [97, 0]
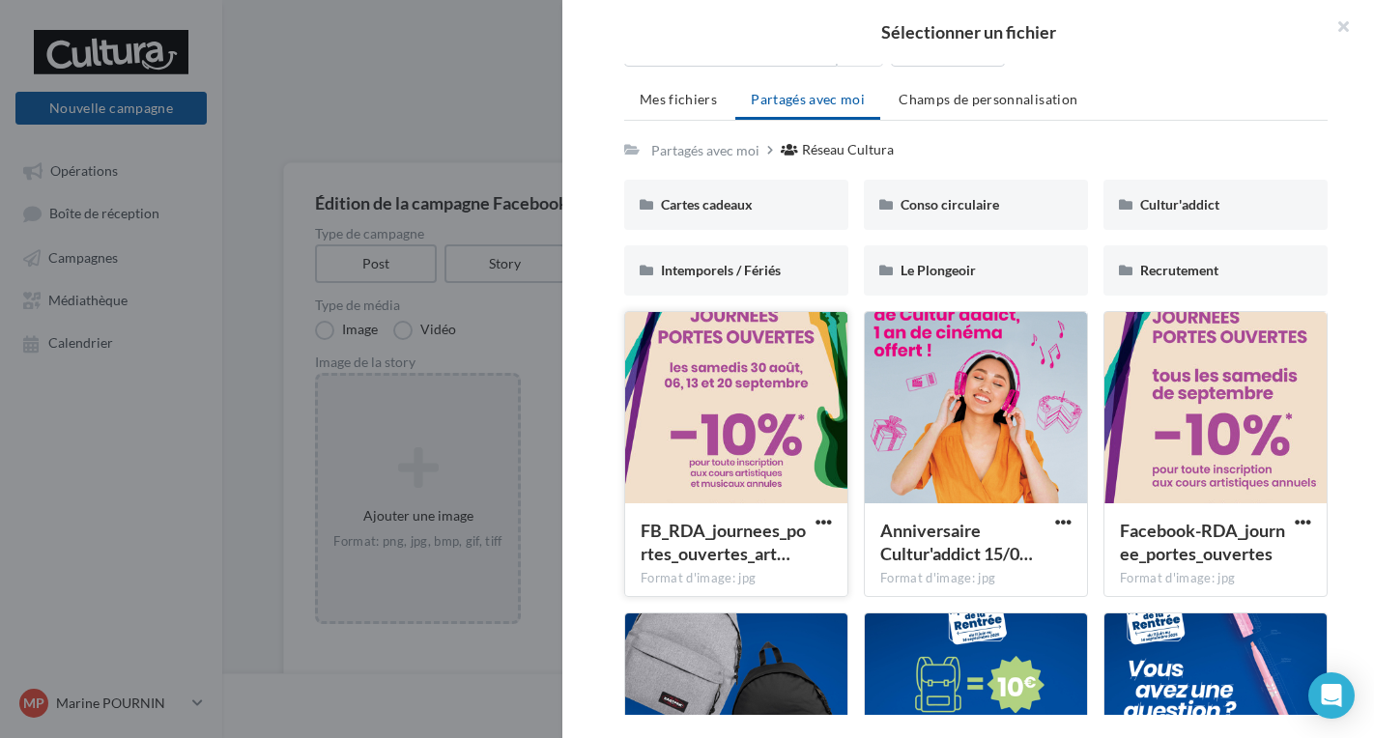
click at [756, 404] on div at bounding box center [736, 408] width 222 height 193
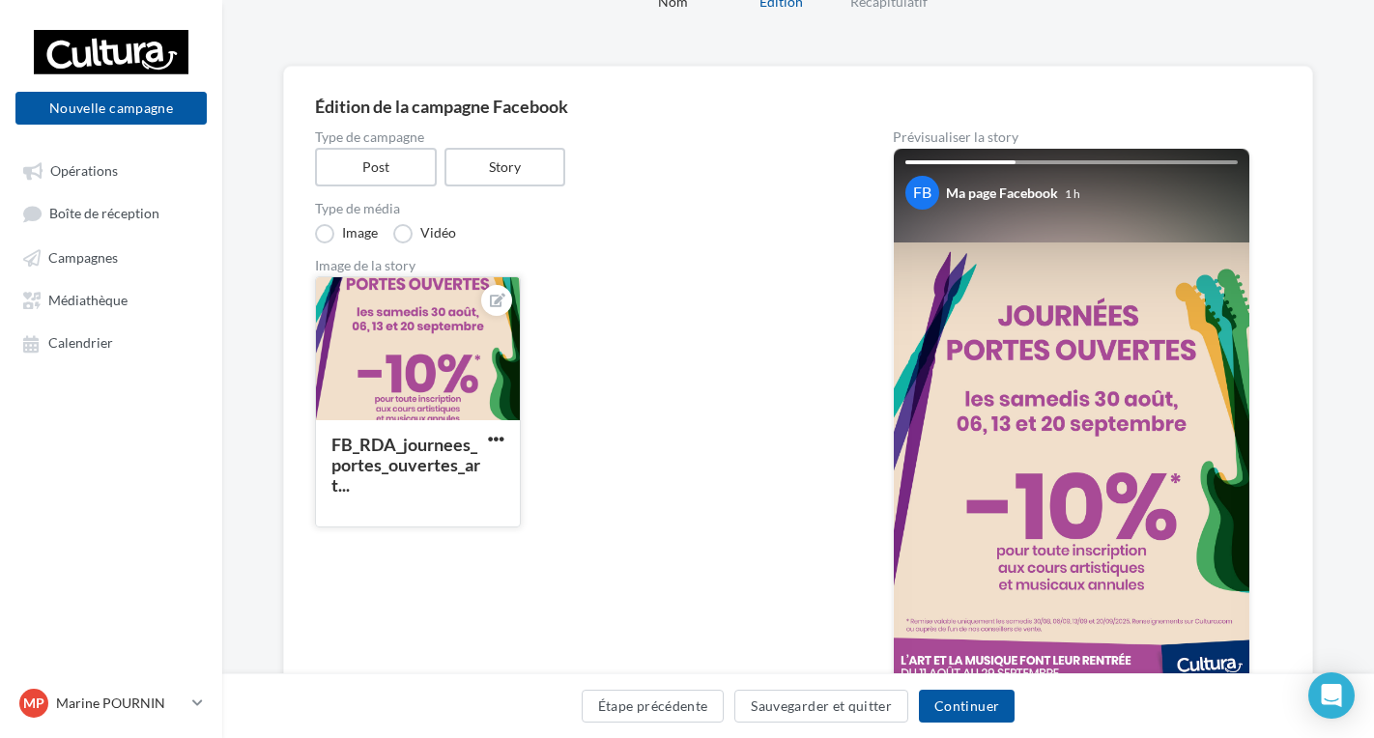
click at [492, 425] on div "FB_RDA_journees_portes_ouvertes_art..." at bounding box center [418, 472] width 204 height 104
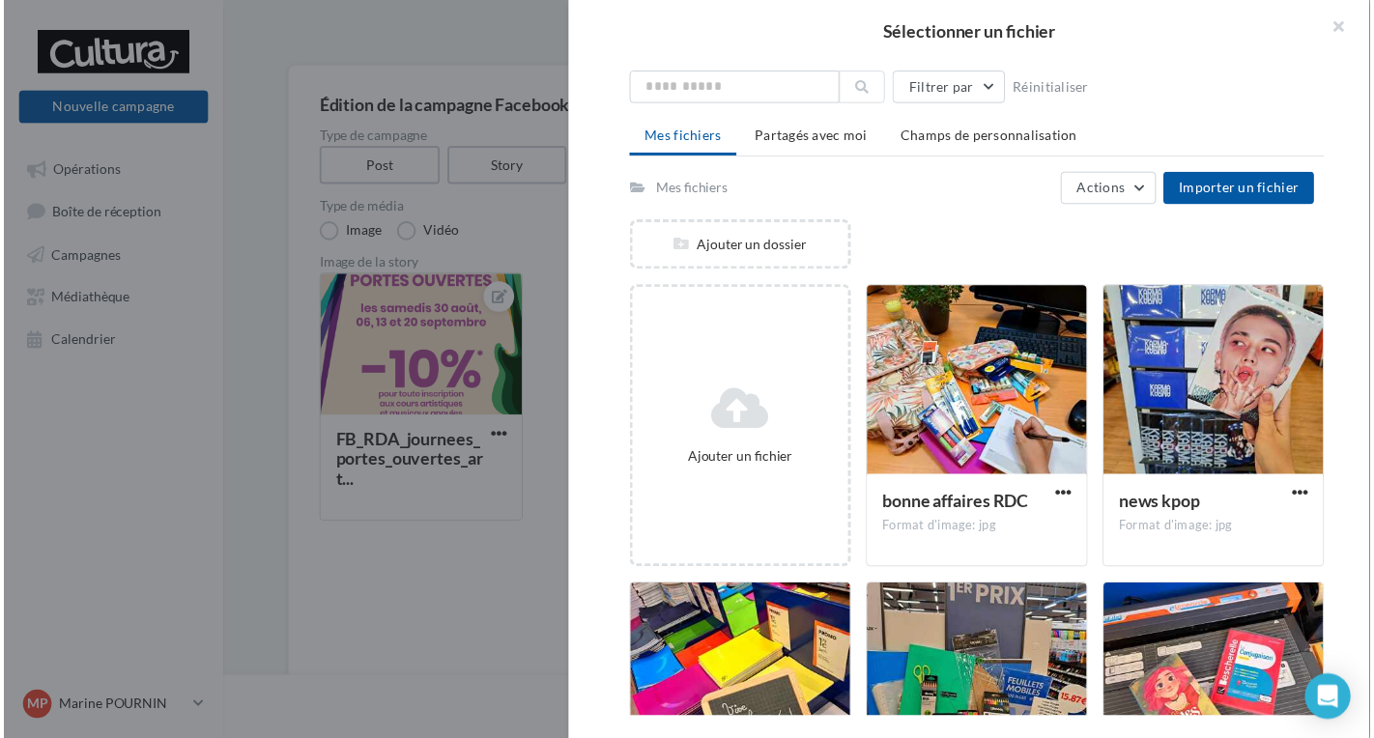
scroll to position [0, 0]
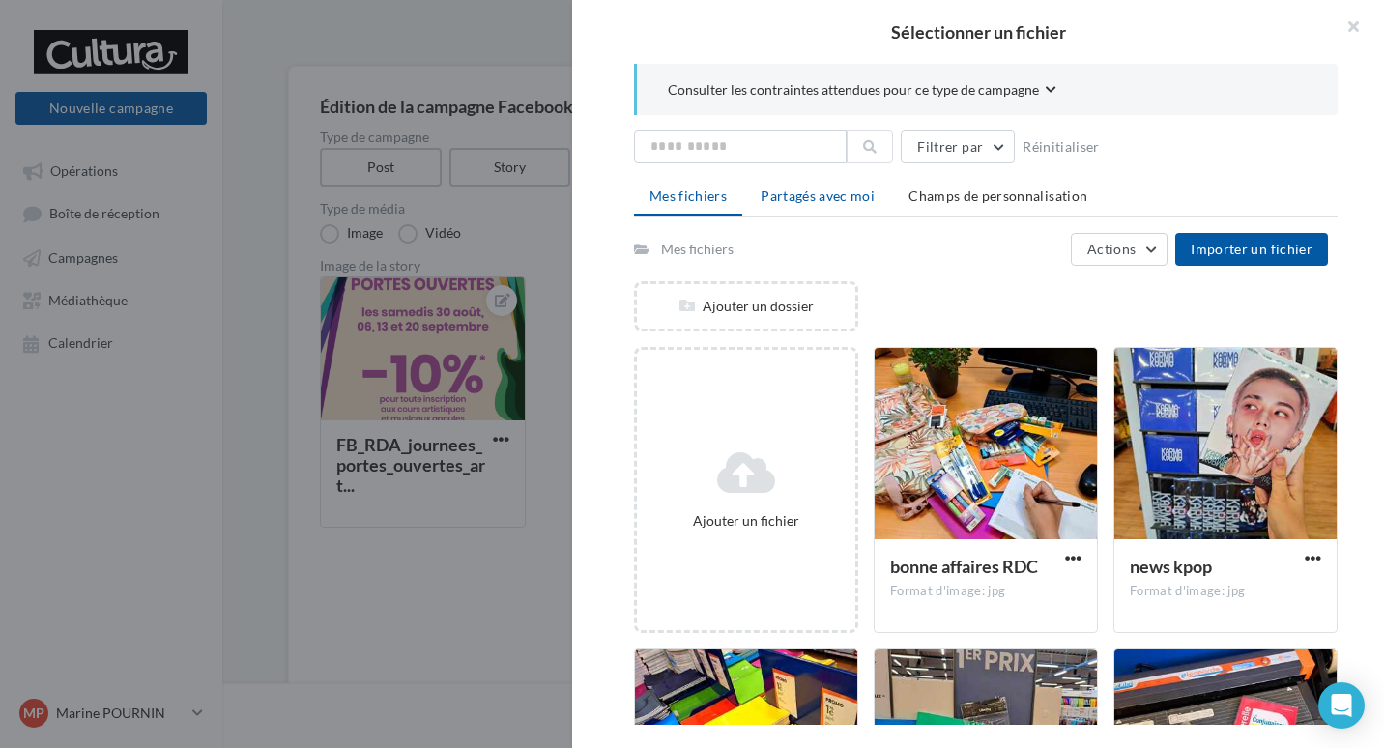
click at [820, 211] on li "Partagés avec moi" at bounding box center [817, 196] width 145 height 35
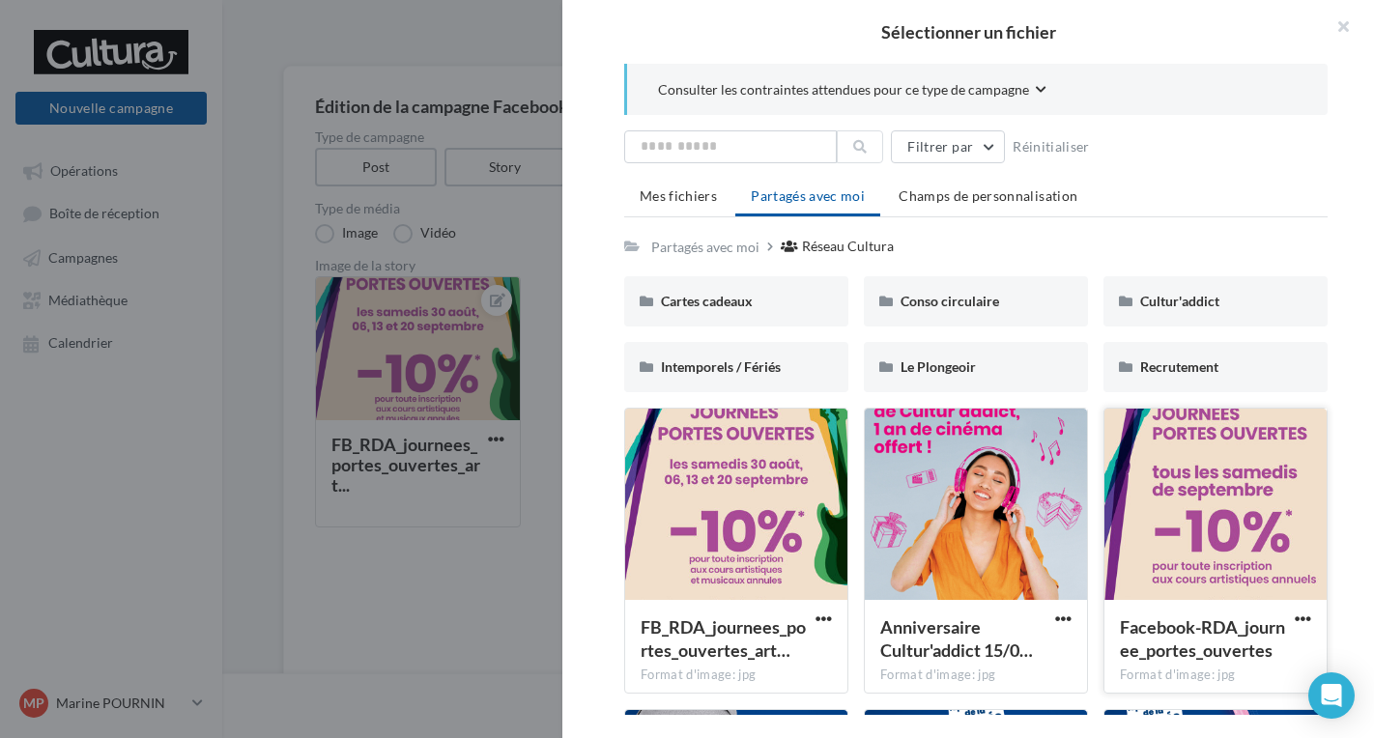
click at [1181, 531] on div at bounding box center [1216, 505] width 222 height 193
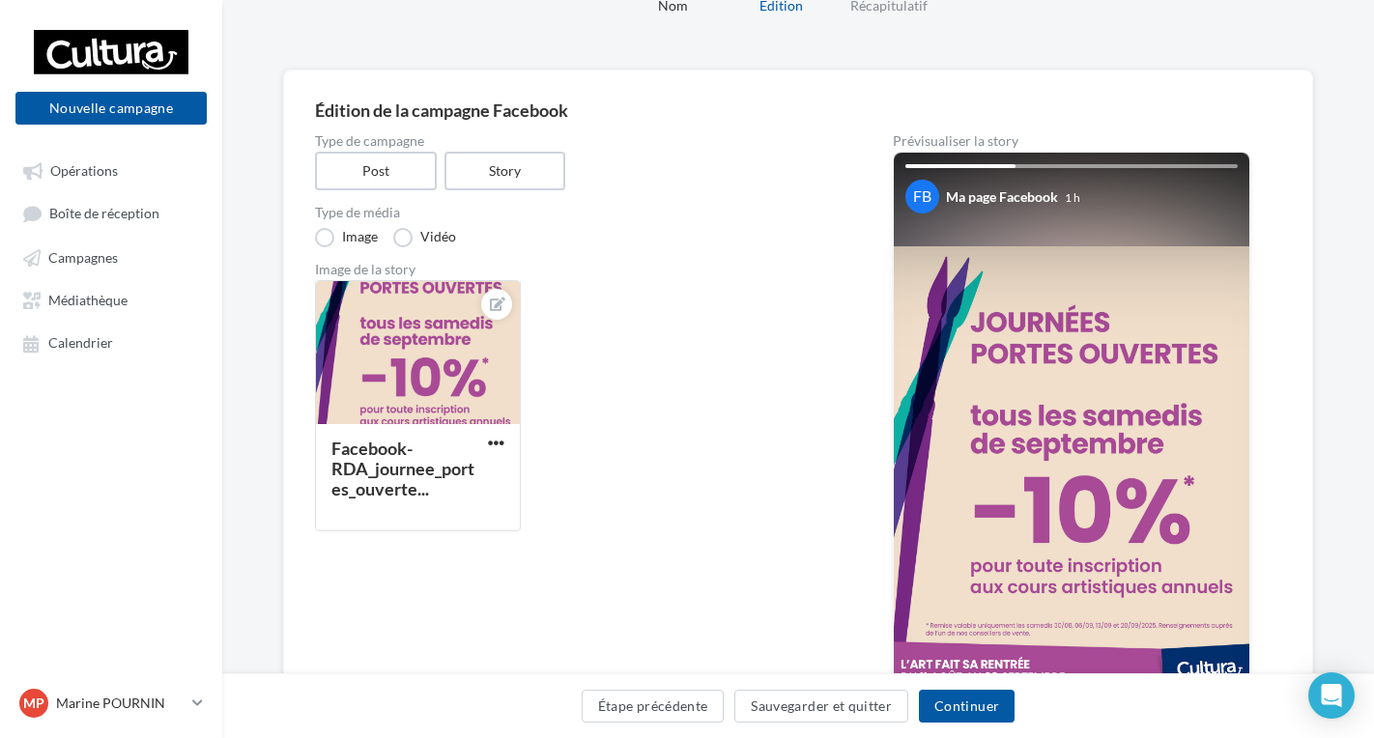
scroll to position [37, 0]
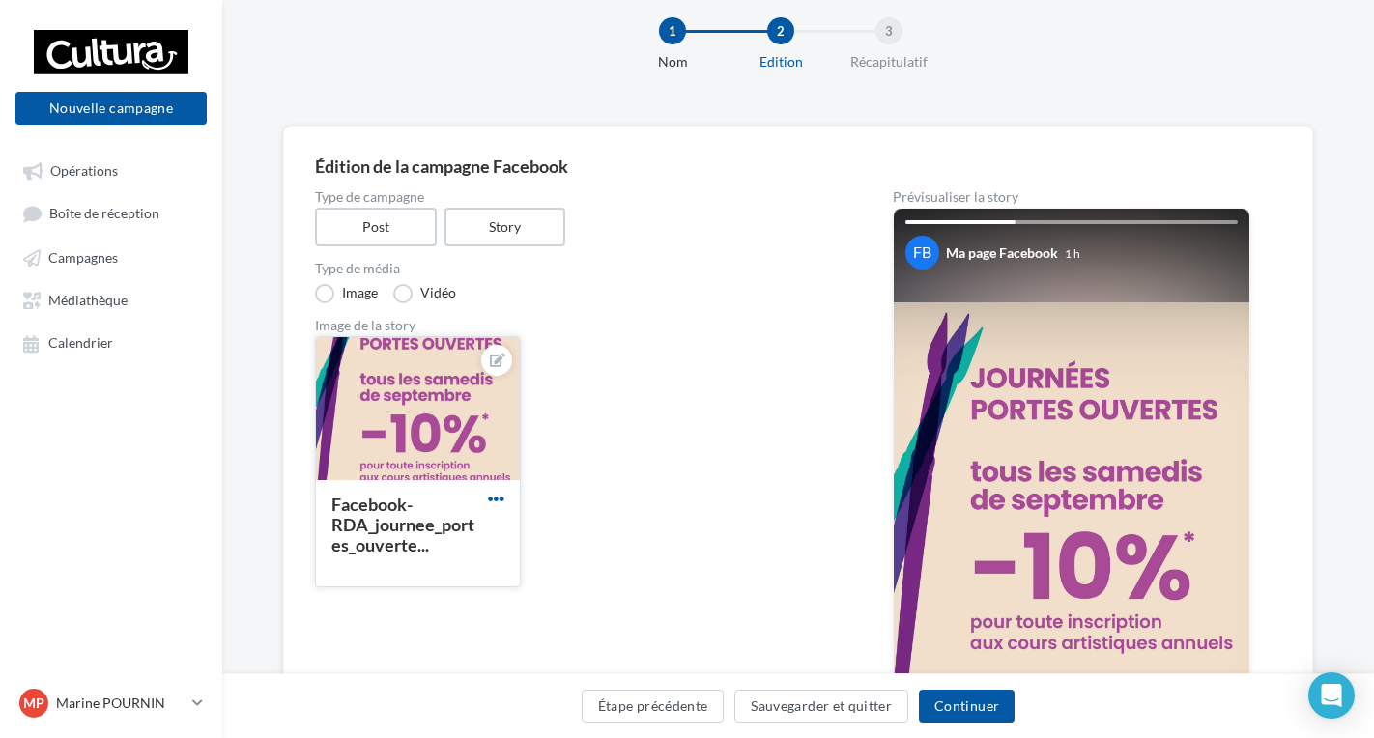
click at [489, 498] on span "button" at bounding box center [496, 499] width 16 height 16
click at [543, 532] on button "Remplacer l'image" at bounding box center [586, 538] width 204 height 50
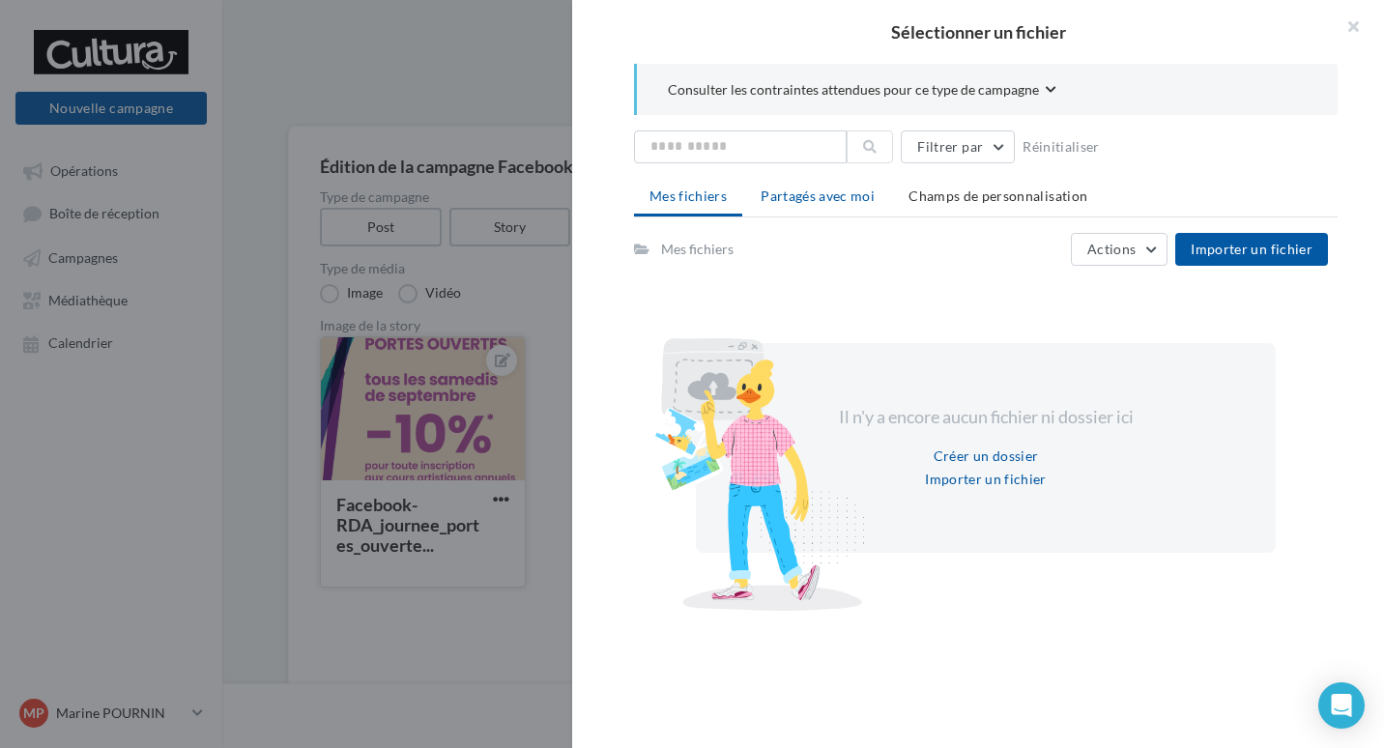
click at [813, 197] on span "Partagés avec moi" at bounding box center [818, 195] width 114 height 16
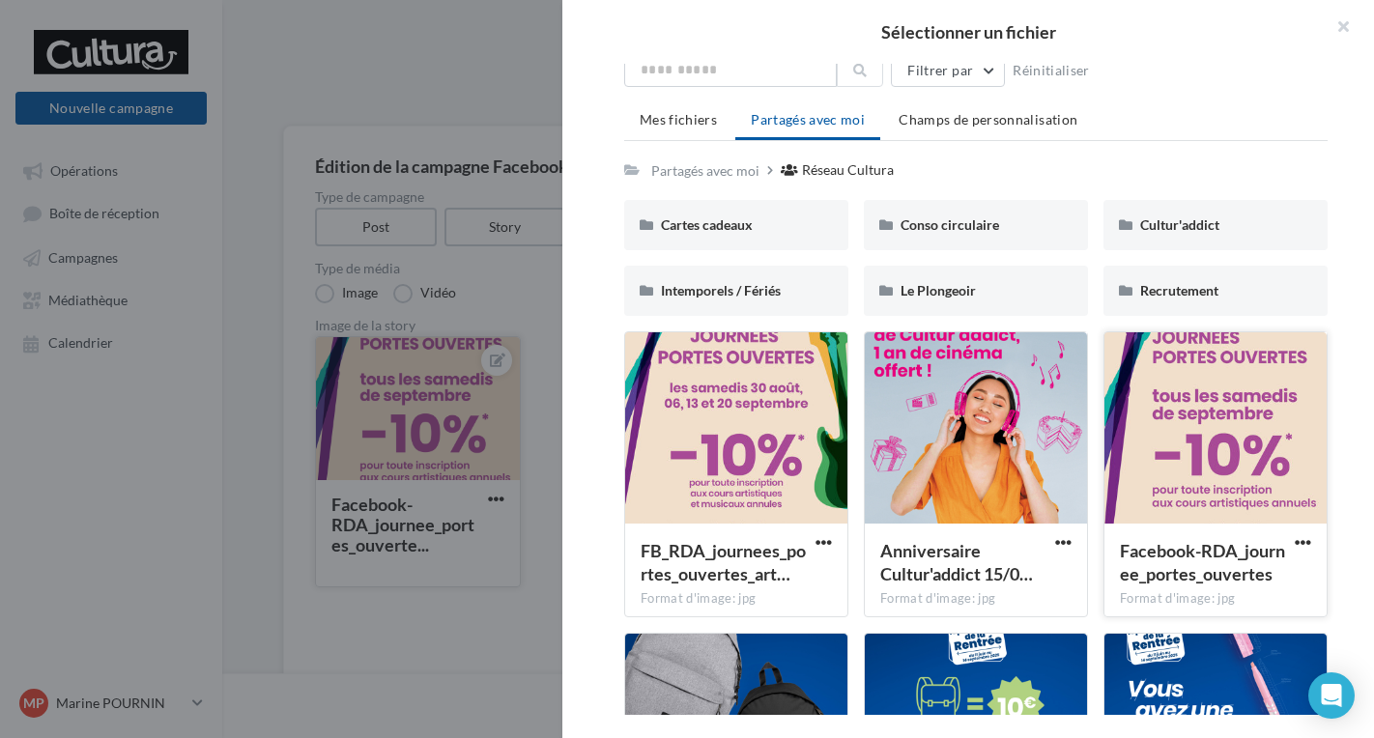
scroll to position [193, 0]
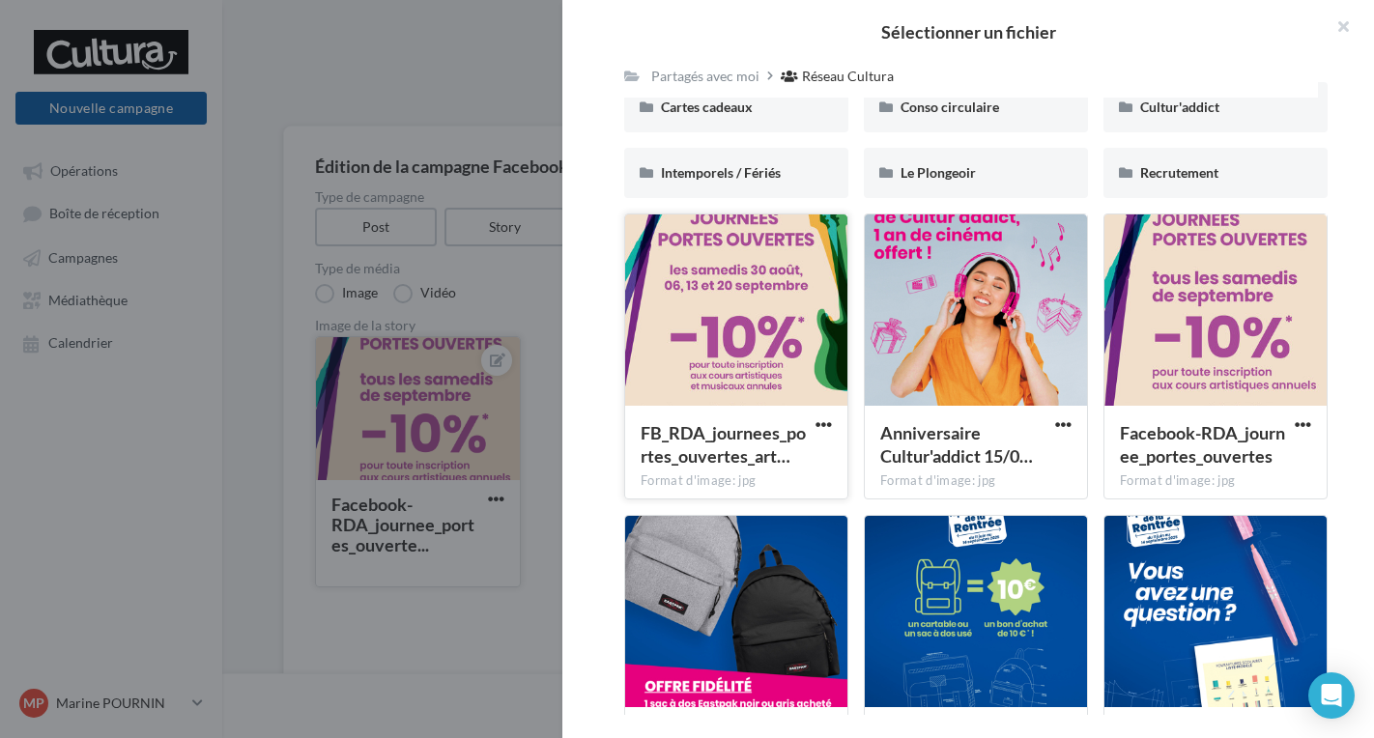
click at [798, 356] on div at bounding box center [736, 311] width 222 height 193
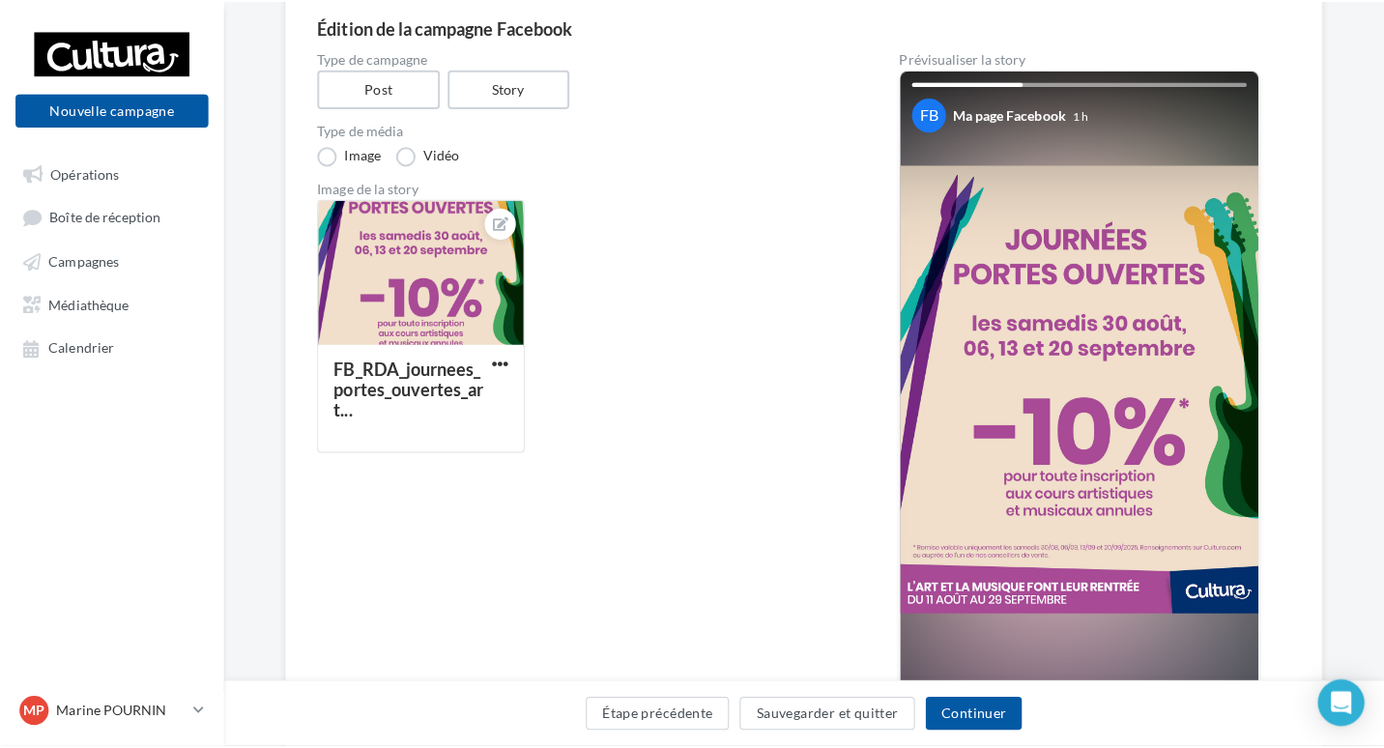
scroll to position [0, 0]
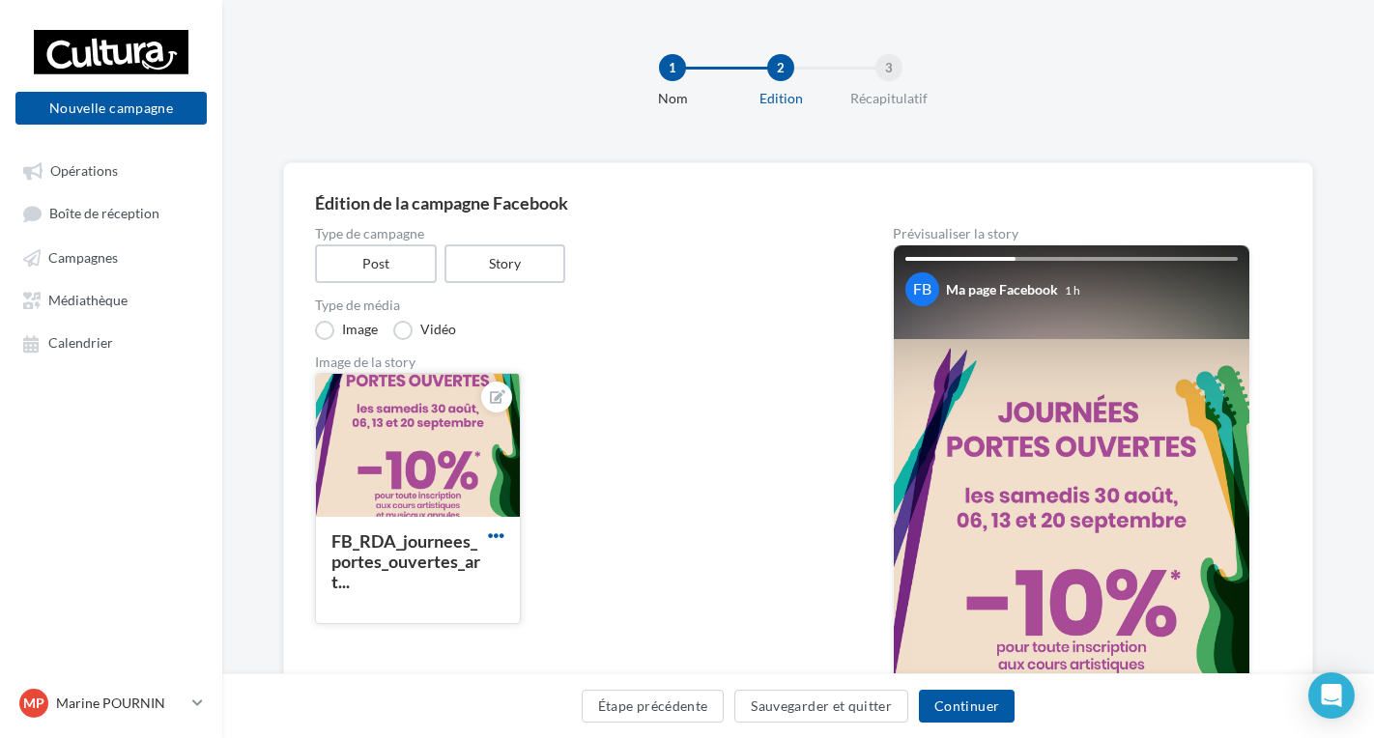
click at [498, 534] on span "button" at bounding box center [496, 536] width 16 height 16
click at [559, 580] on button "Remplacer l'image" at bounding box center [586, 575] width 204 height 50
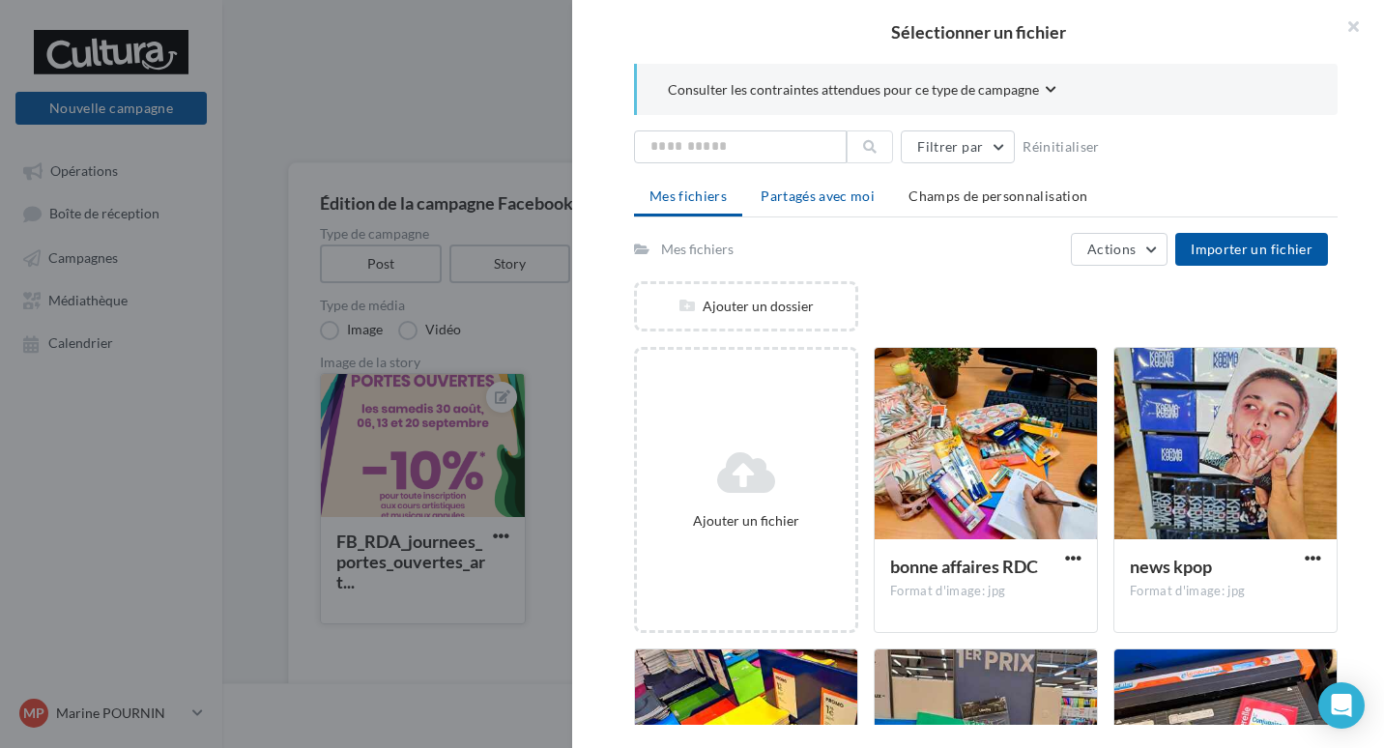
click at [814, 187] on span "Partagés avec moi" at bounding box center [818, 195] width 114 height 16
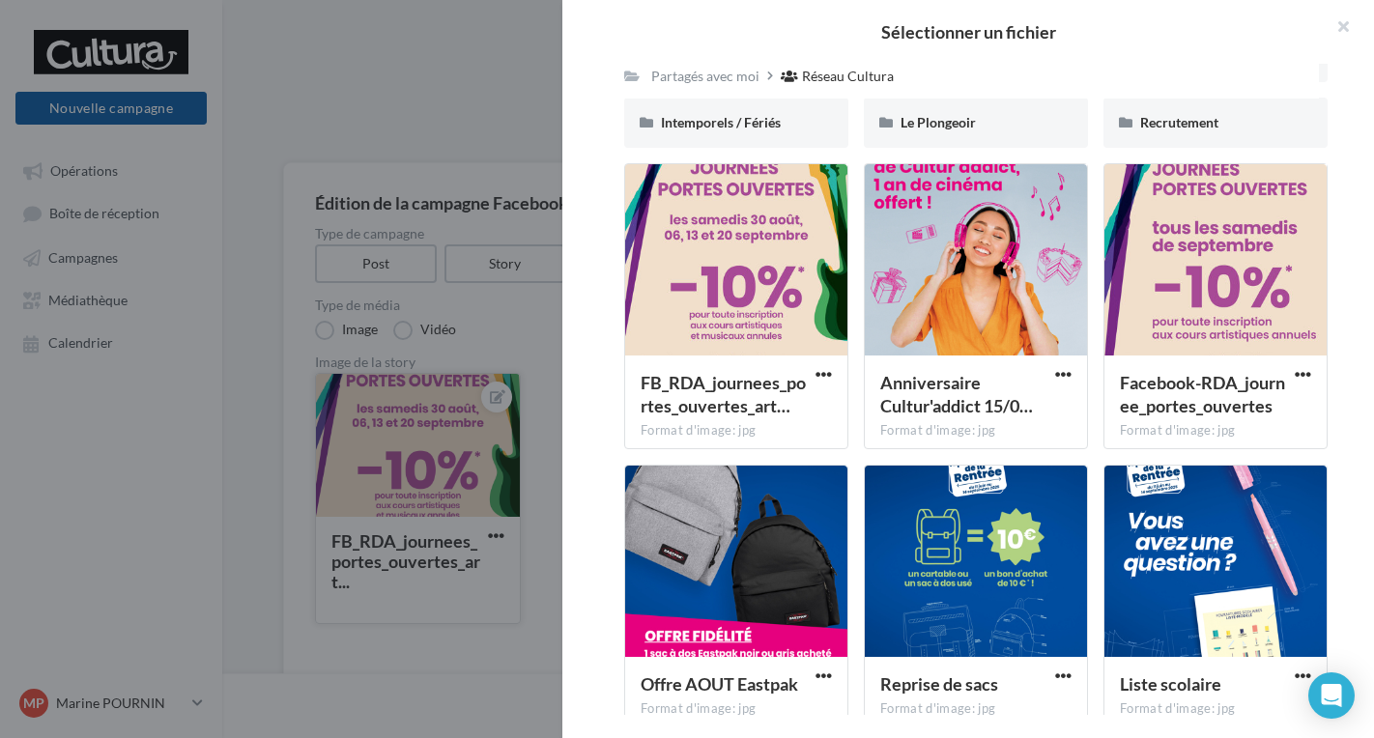
scroll to position [286, 0]
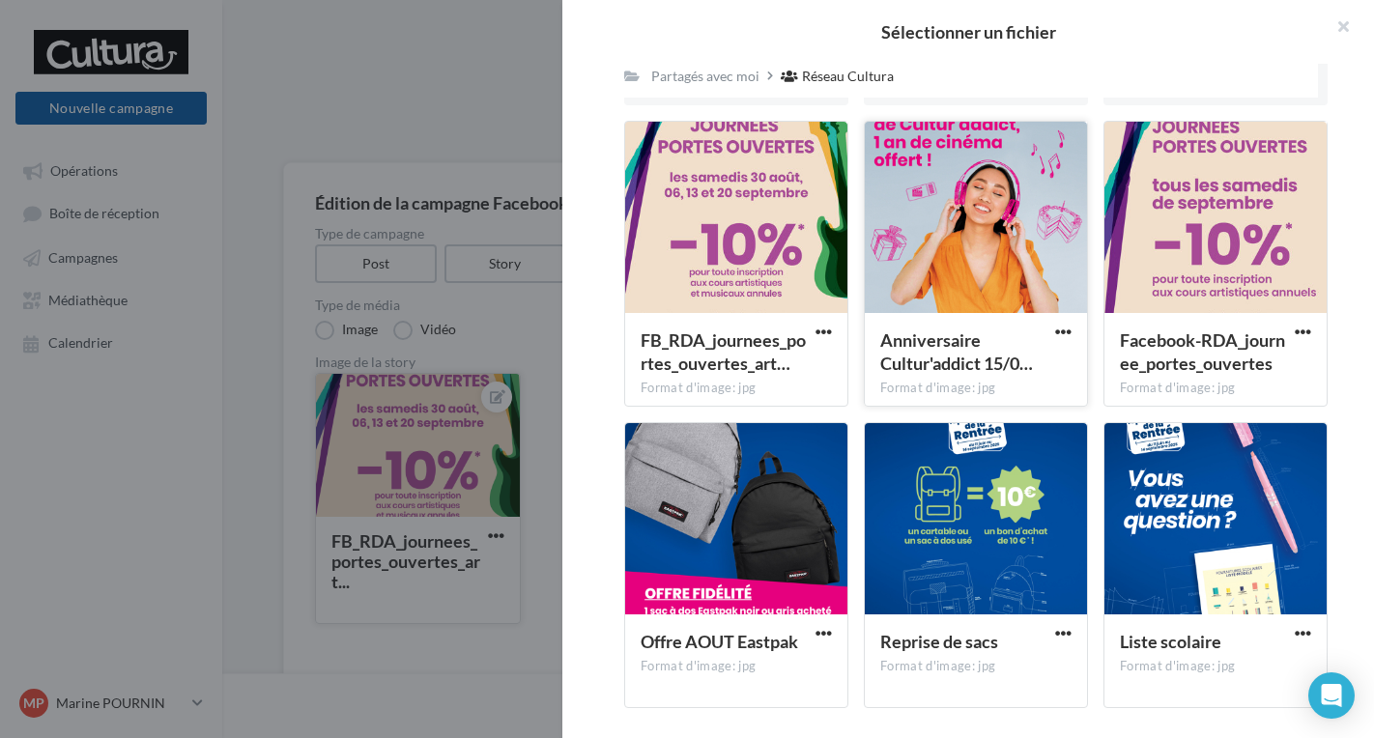
click at [942, 172] on div at bounding box center [976, 218] width 222 height 193
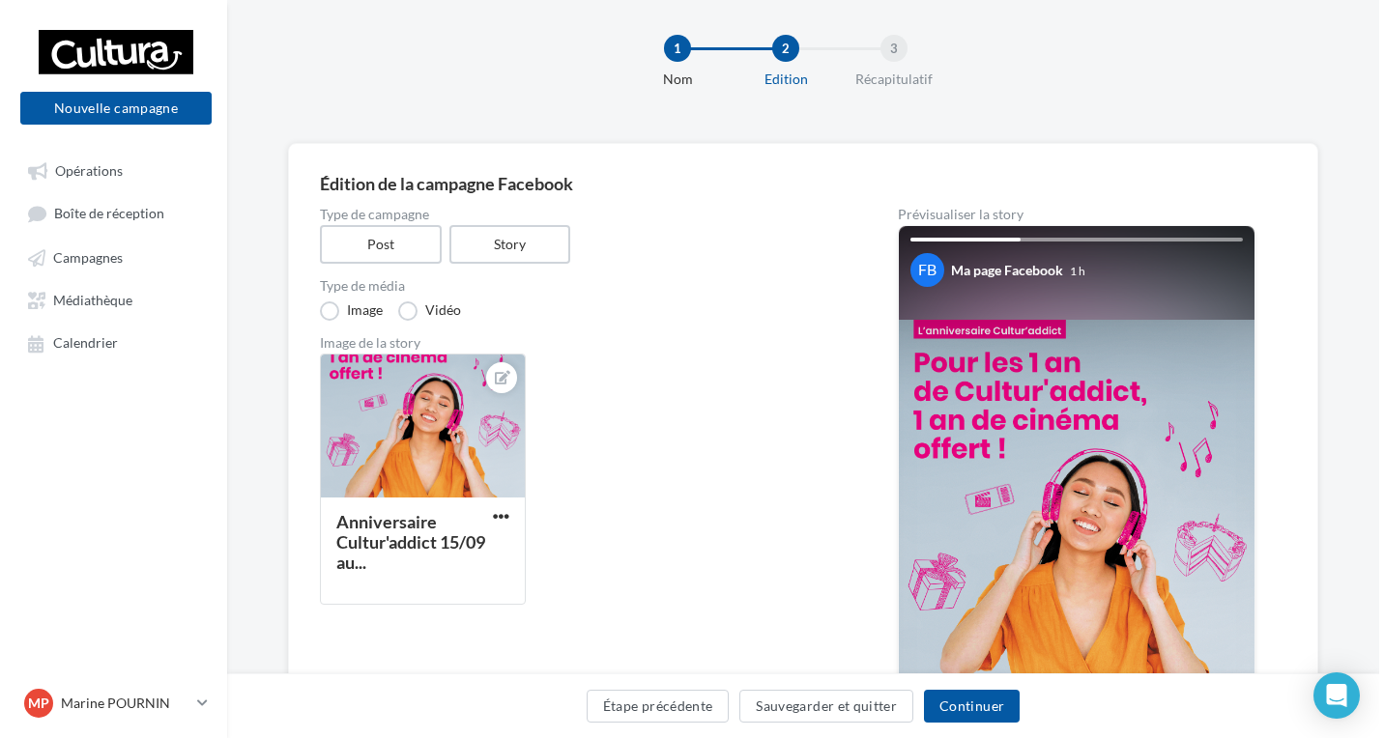
scroll to position [0, 0]
